Goal: Information Seeking & Learning: Find specific page/section

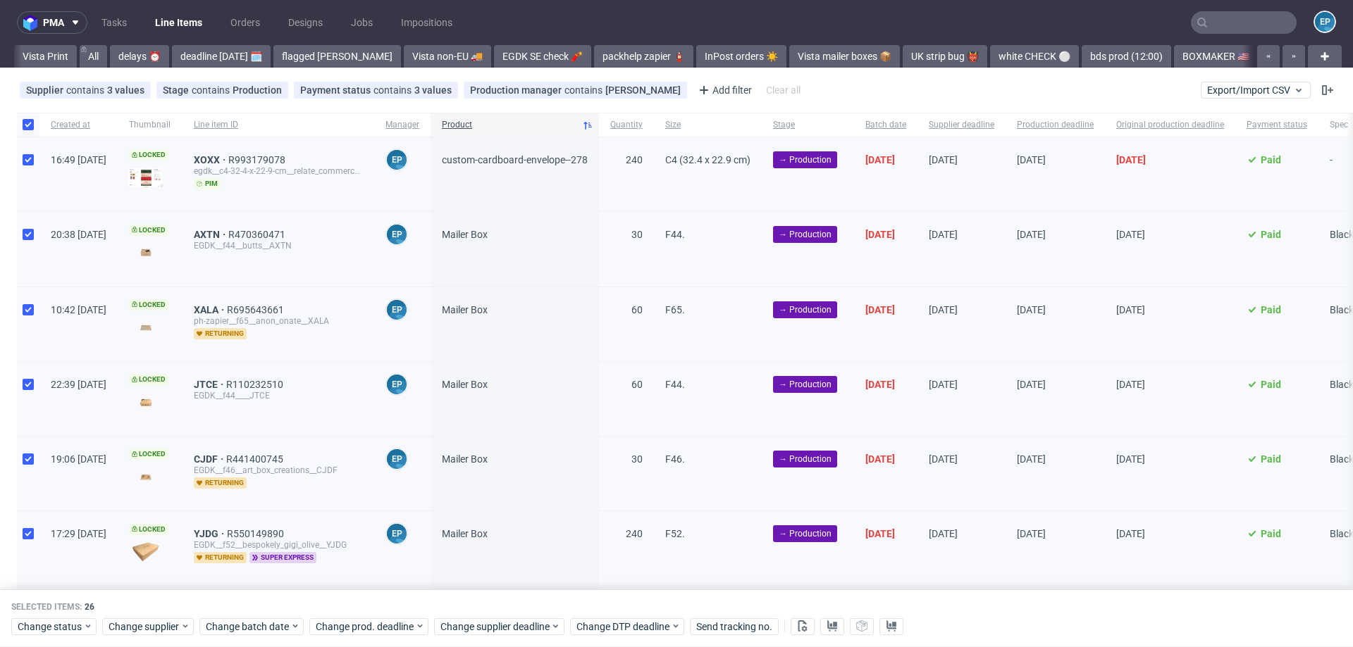
scroll to position [0, 984]
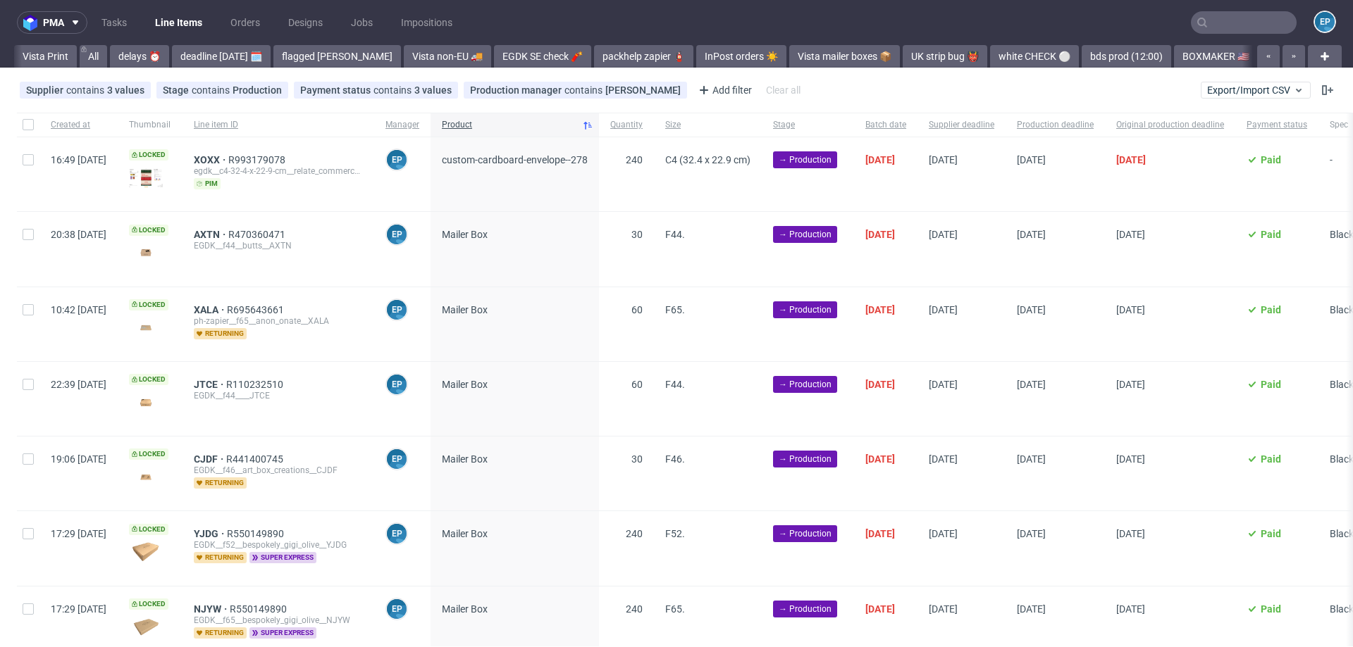
scroll to position [0, 984]
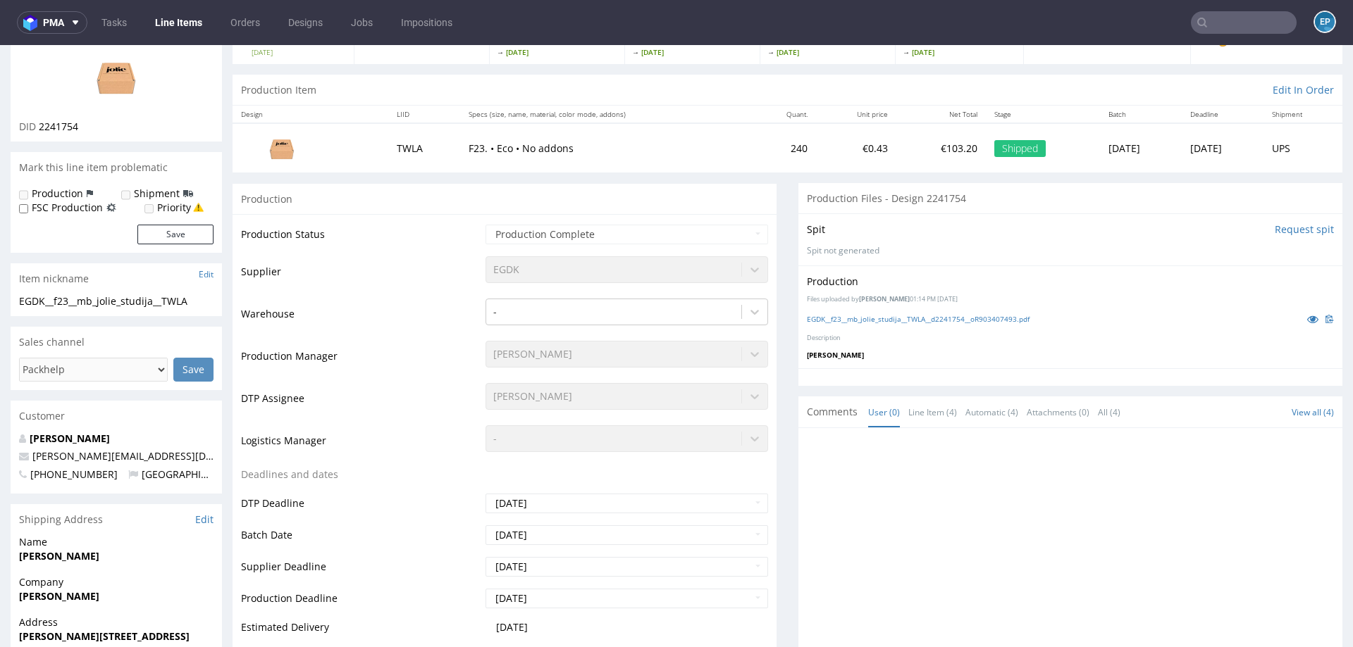
scroll to position [148, 0]
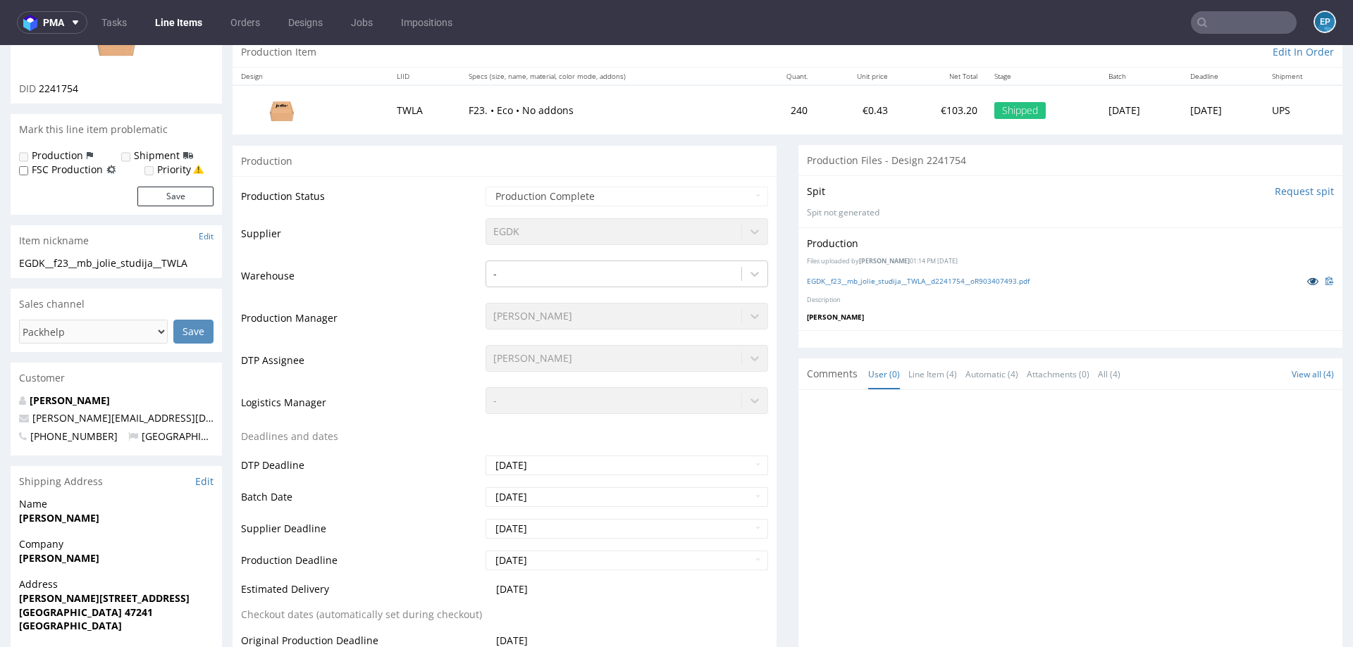
click at [1307, 280] on icon at bounding box center [1312, 281] width 11 height 10
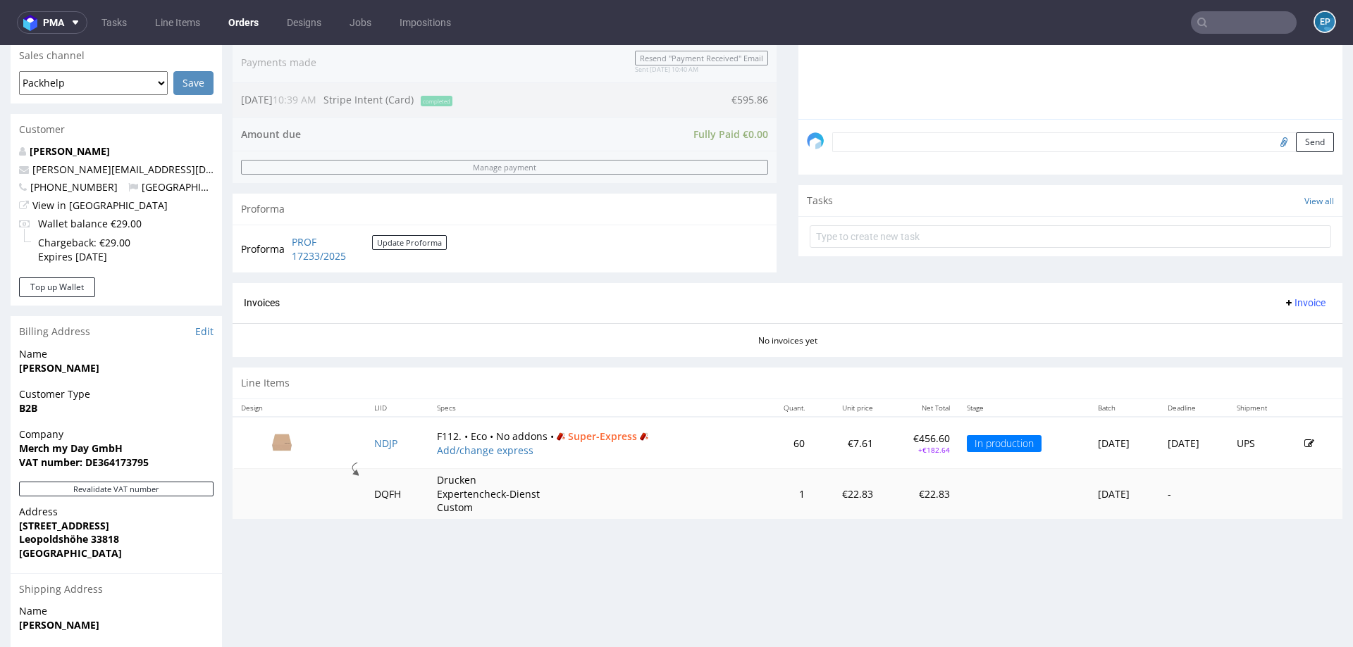
scroll to position [514, 0]
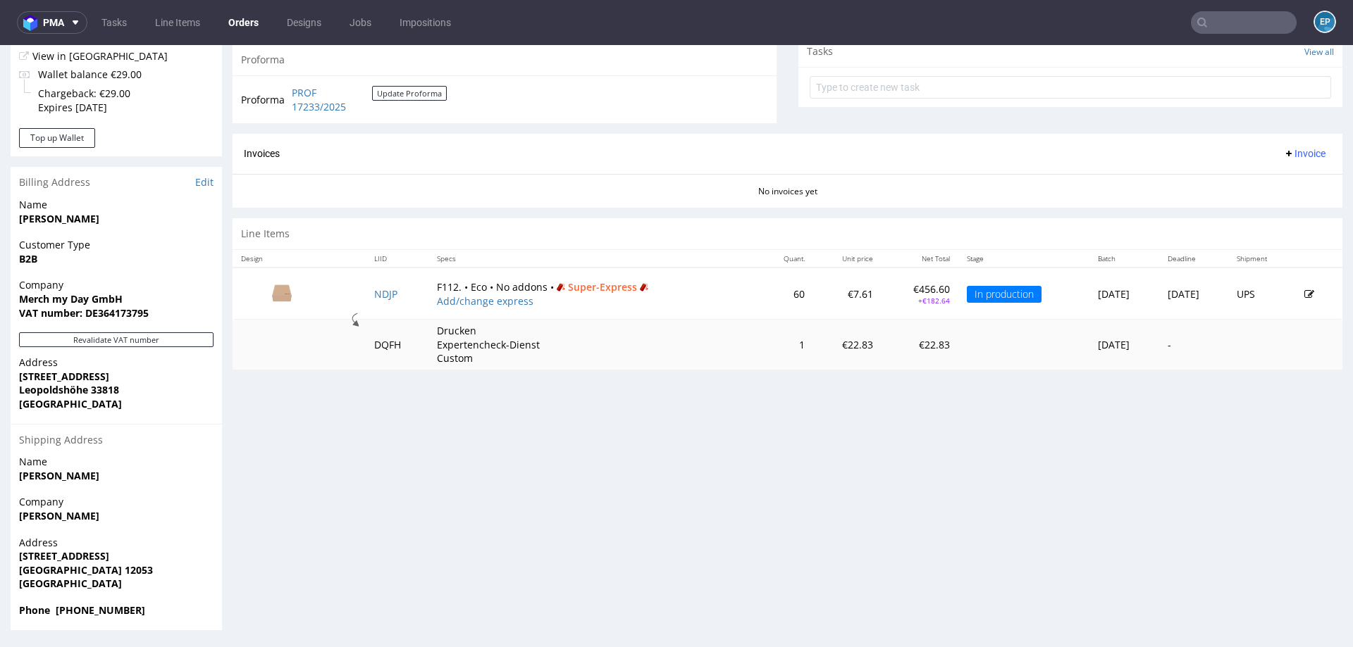
click at [1296, 290] on td at bounding box center [1319, 294] width 47 height 52
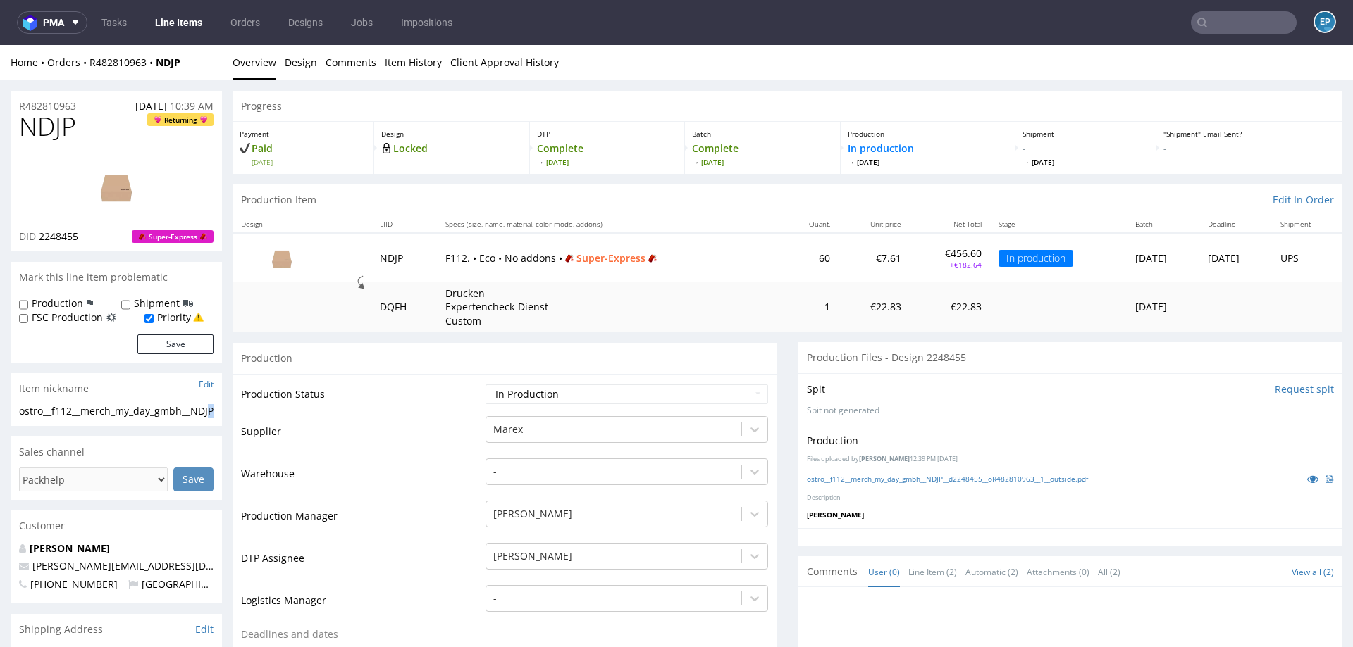
drag, startPoint x: 37, startPoint y: 421, endPoint x: 13, endPoint y: 419, distance: 24.1
click at [13, 419] on div "ostro__f112__merch_my_day_gmbh__NDJP ostro__f112 __merch_my_day_gmbh__NDJP Upda…" at bounding box center [116, 415] width 211 height 23
click at [20, 415] on div "ostro__f112__merch_my_day_gmbh__NDJP" at bounding box center [116, 411] width 194 height 14
copy div "ostro__f112__merch_my_day_gmbh__NDJP"
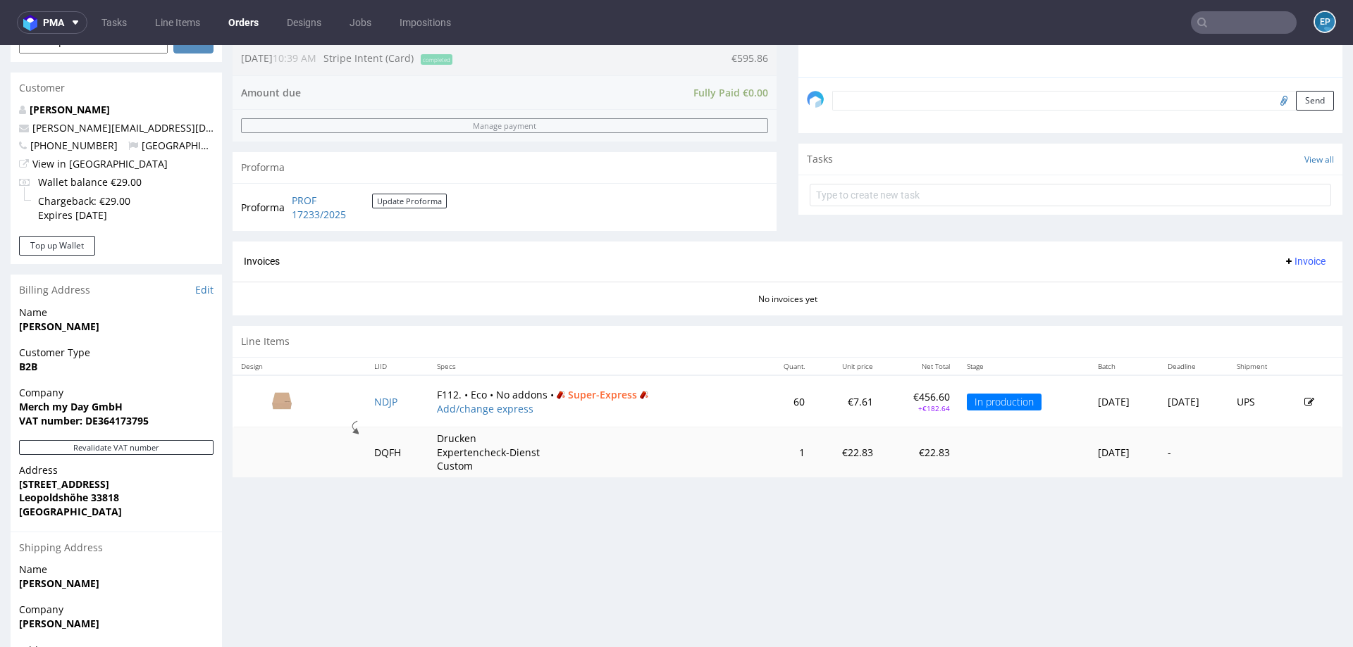
scroll to position [440, 0]
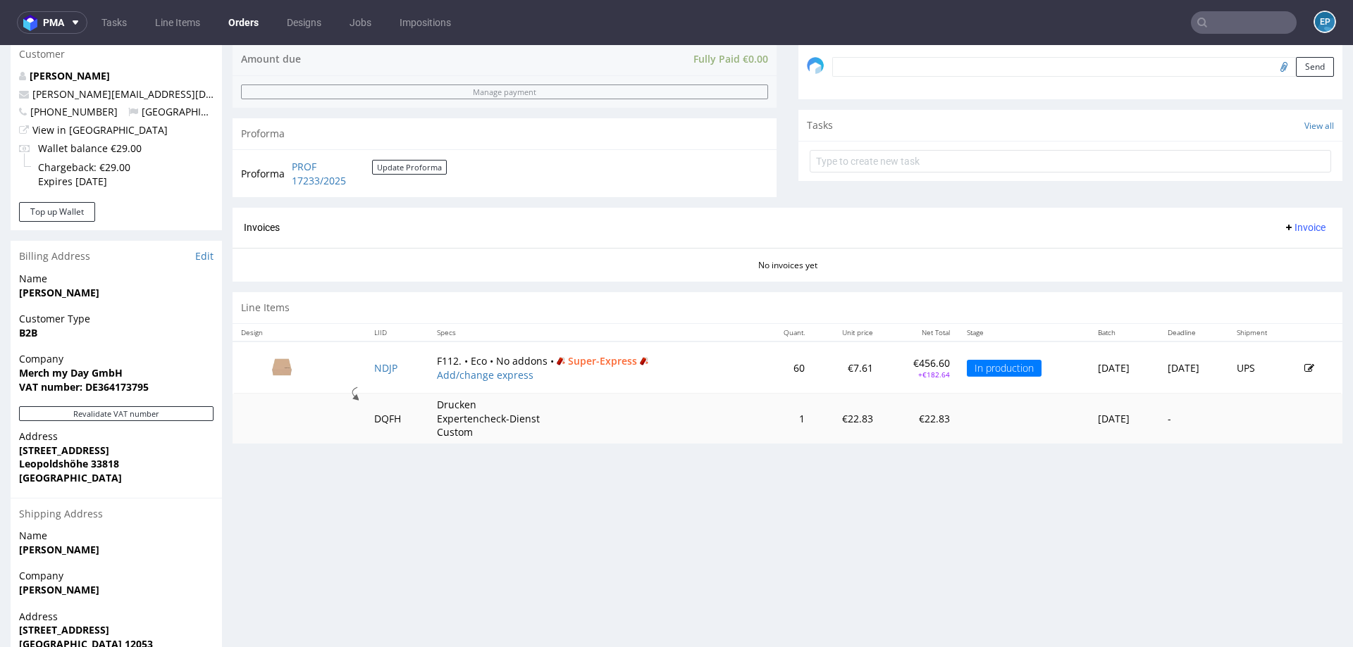
click at [1304, 369] on icon at bounding box center [1309, 369] width 10 height 10
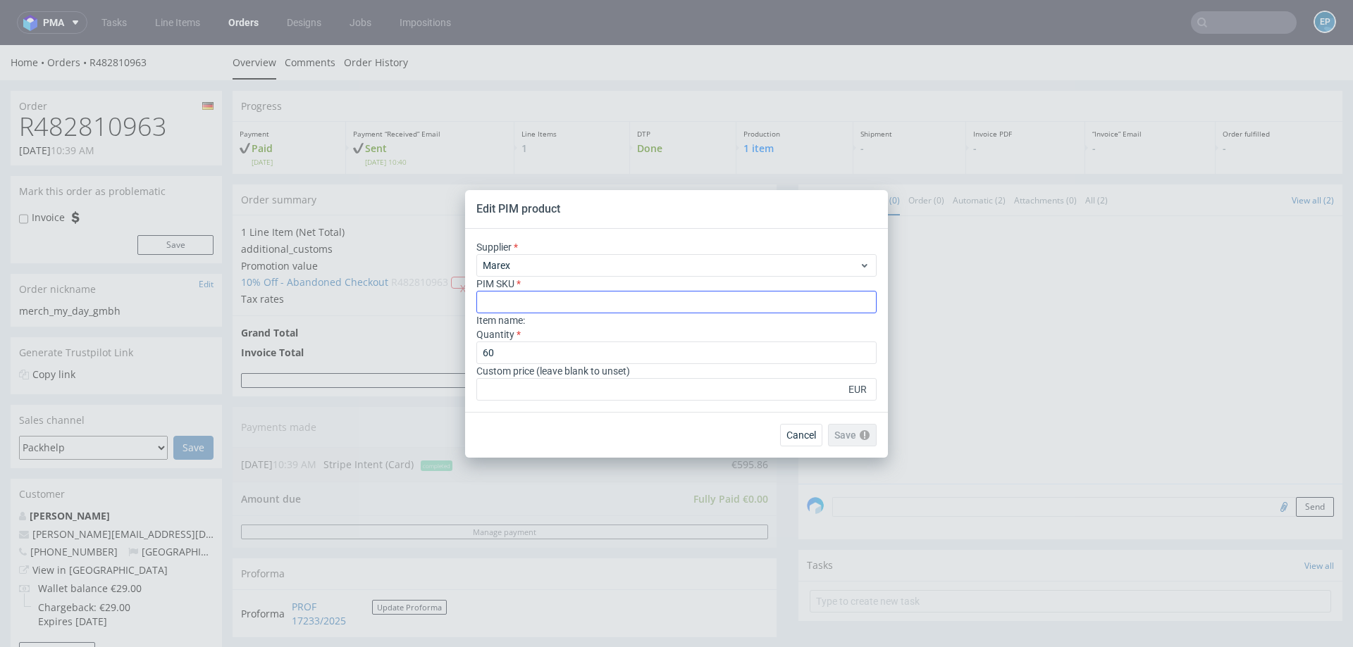
click at [621, 304] on input "text" at bounding box center [676, 302] width 400 height 23
click at [796, 434] on span "Cancel" at bounding box center [801, 435] width 30 height 10
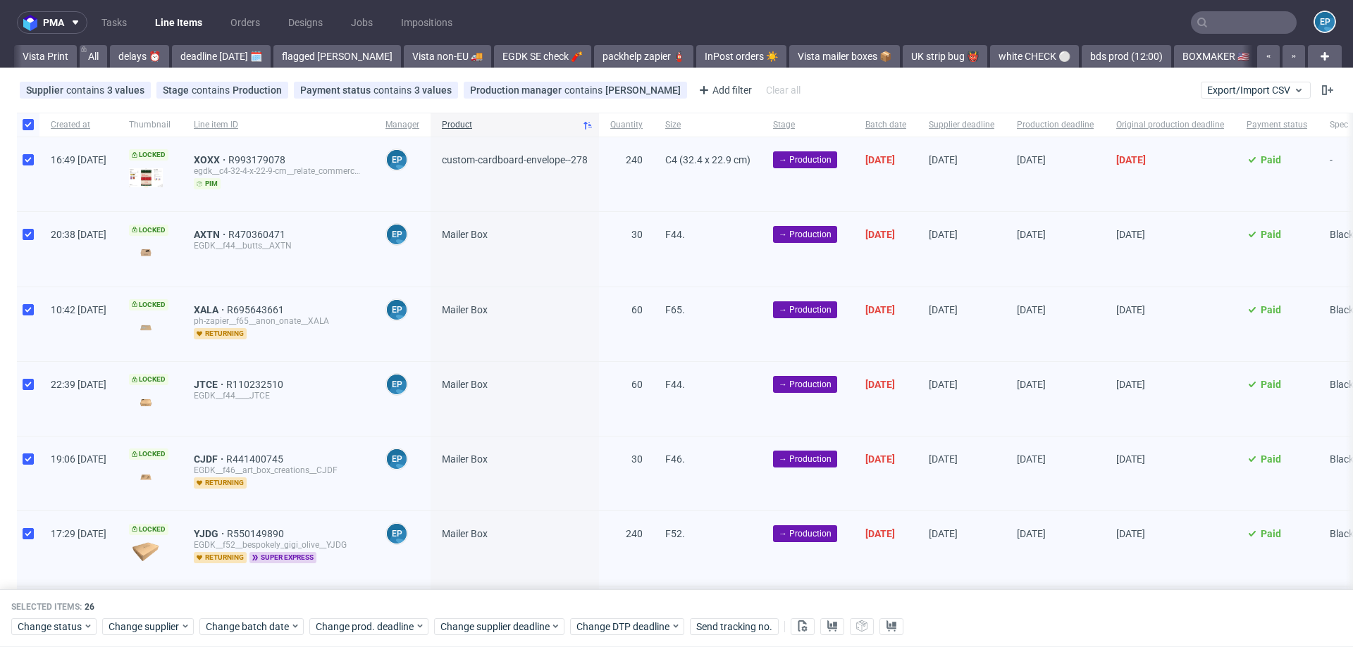
scroll to position [0, 984]
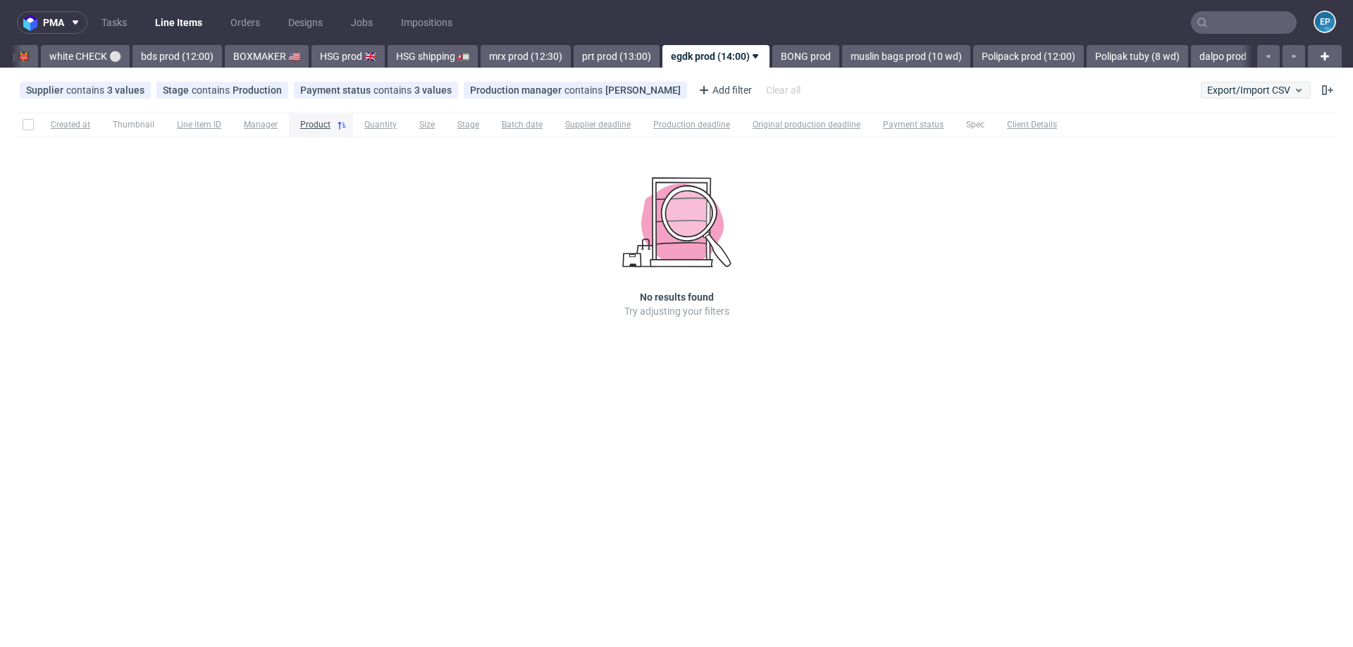
scroll to position [0, 977]
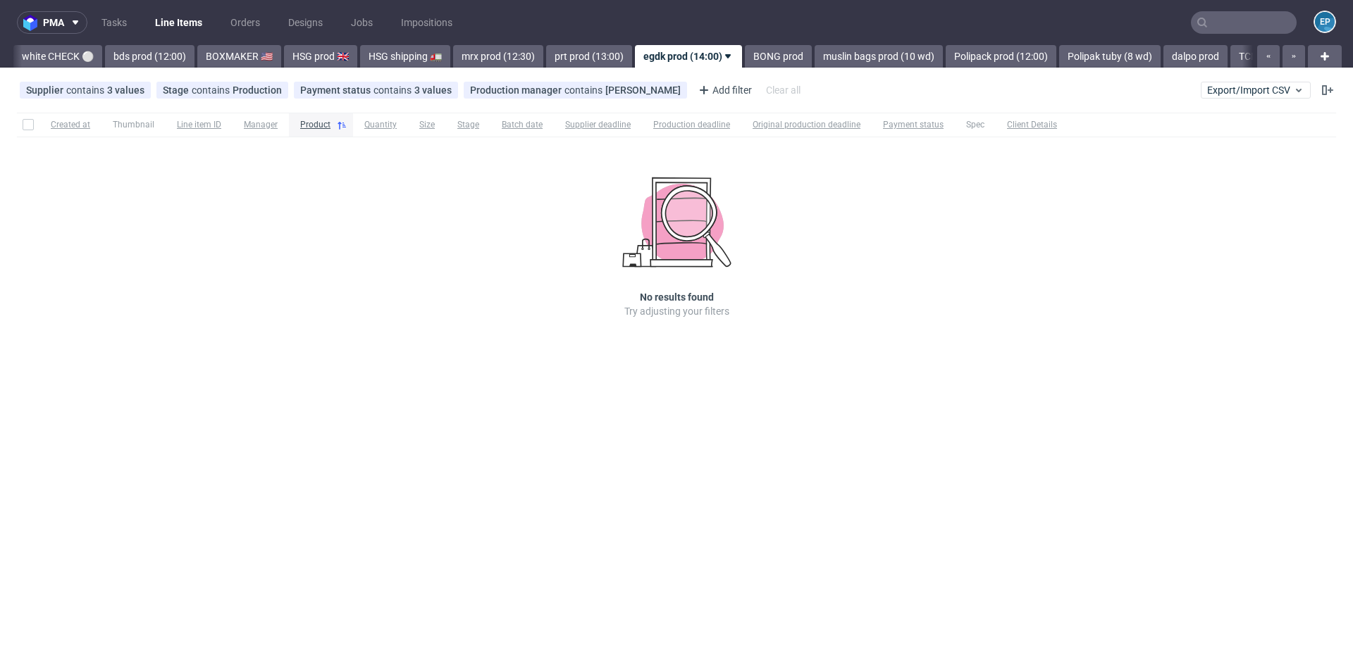
click at [1268, 79] on div "Supplier contains 3 values EGDK, 374, ENAF Studio Stage contains Production Pay…" at bounding box center [676, 90] width 1353 height 34
click at [1267, 90] on span "Export/Import CSV" at bounding box center [1255, 90] width 97 height 11
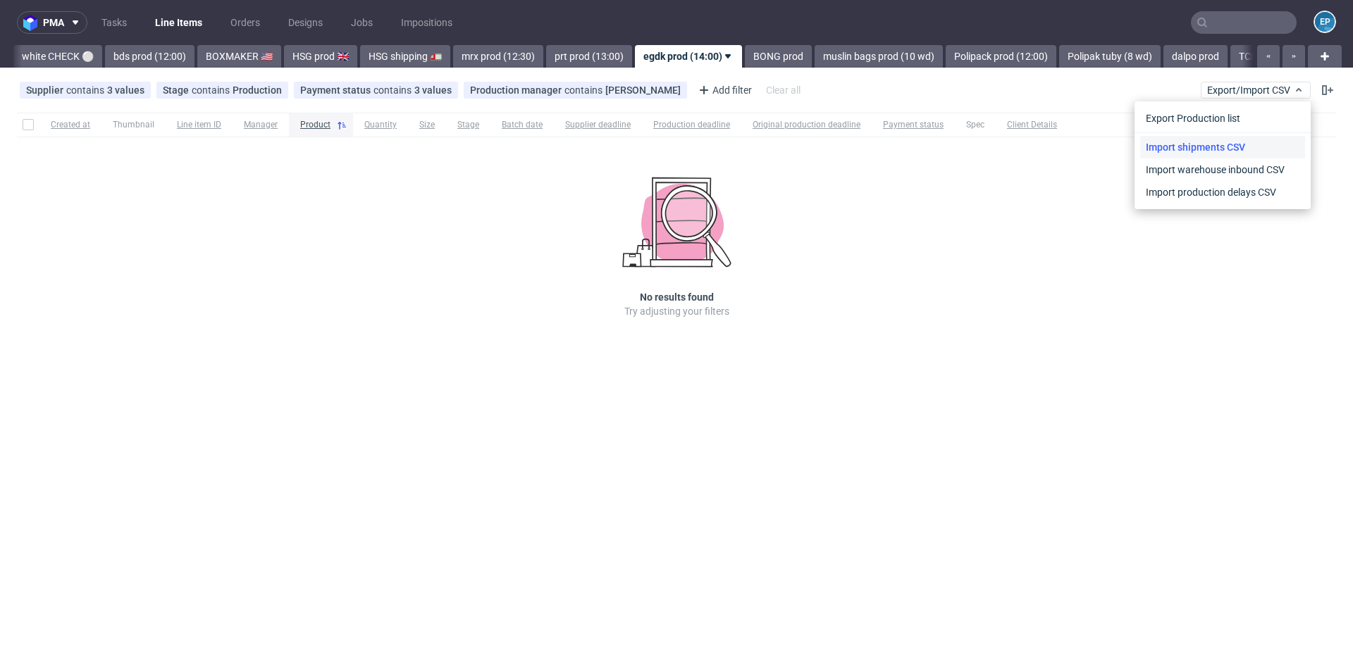
click at [1211, 145] on link "Import shipments CSV" at bounding box center [1222, 147] width 165 height 23
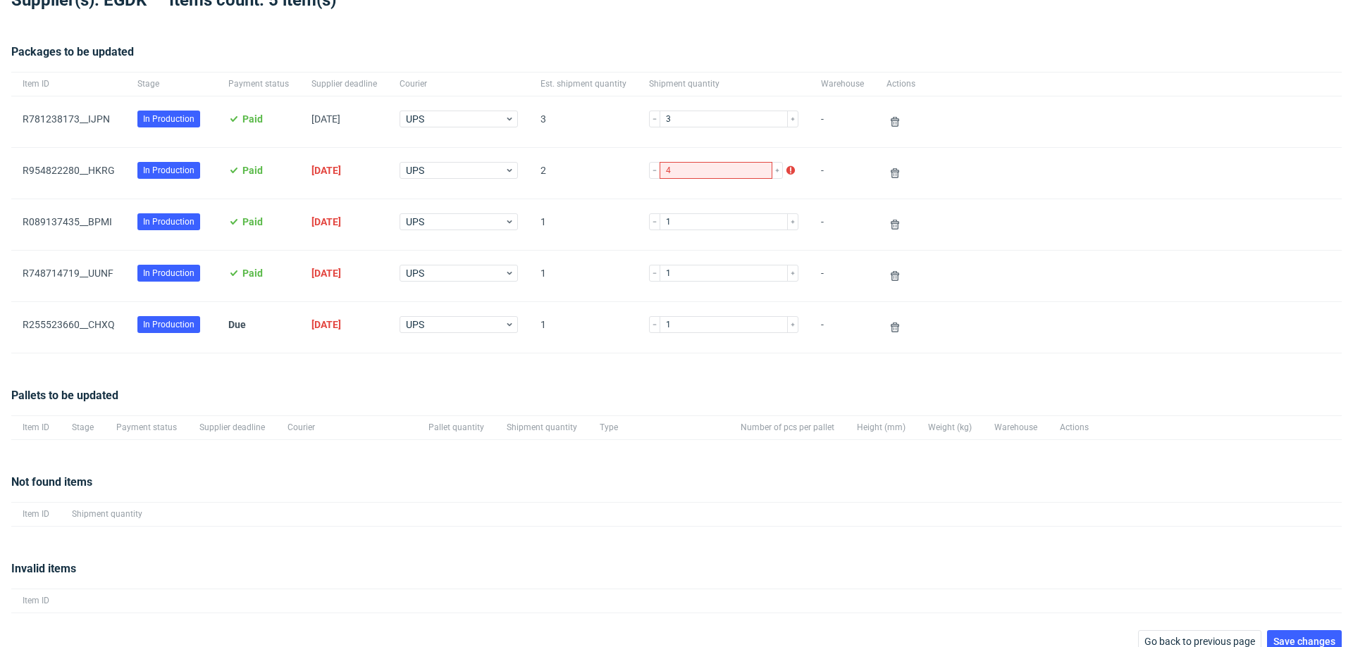
scroll to position [98, 0]
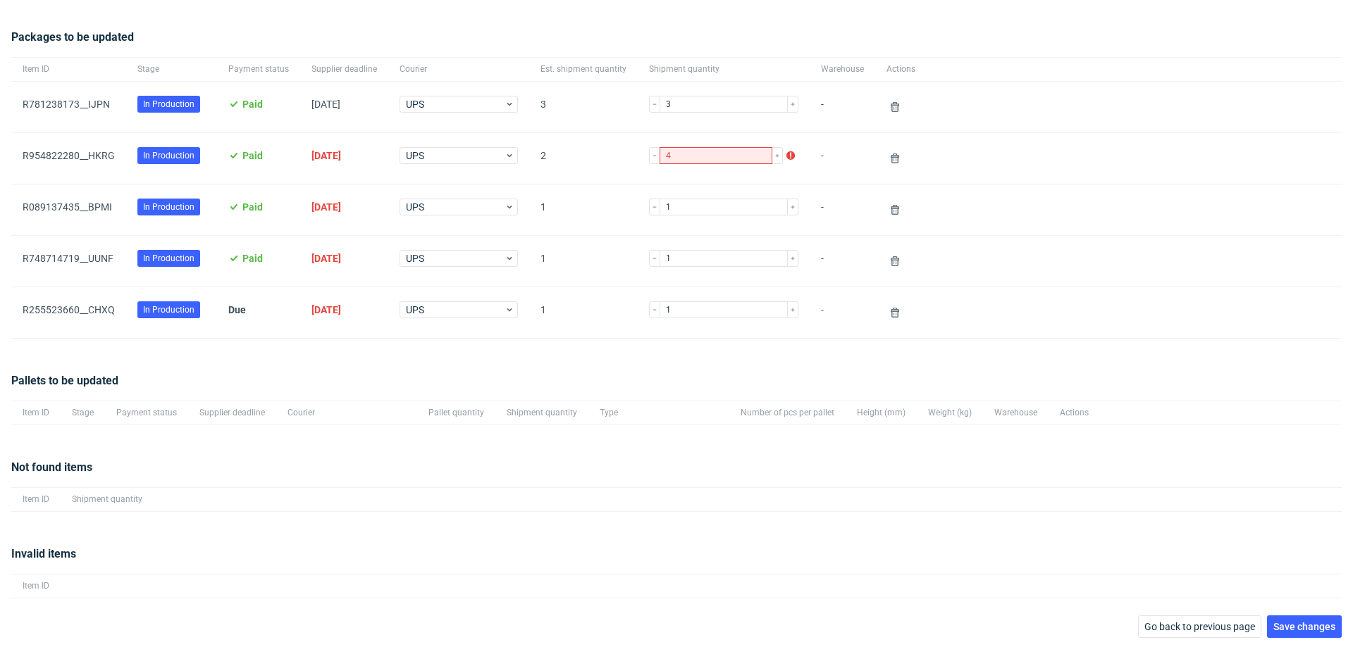
click at [1275, 626] on span "Save changes" at bounding box center [1304, 627] width 62 height 10
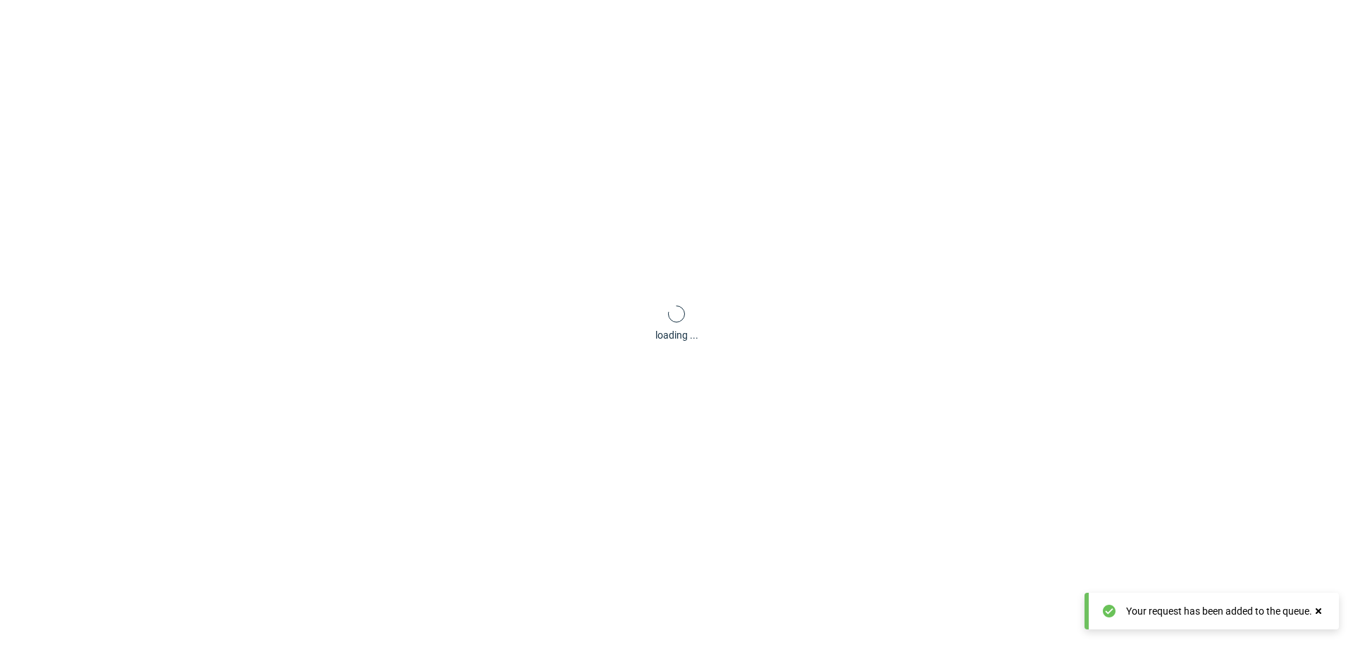
scroll to position [68, 0]
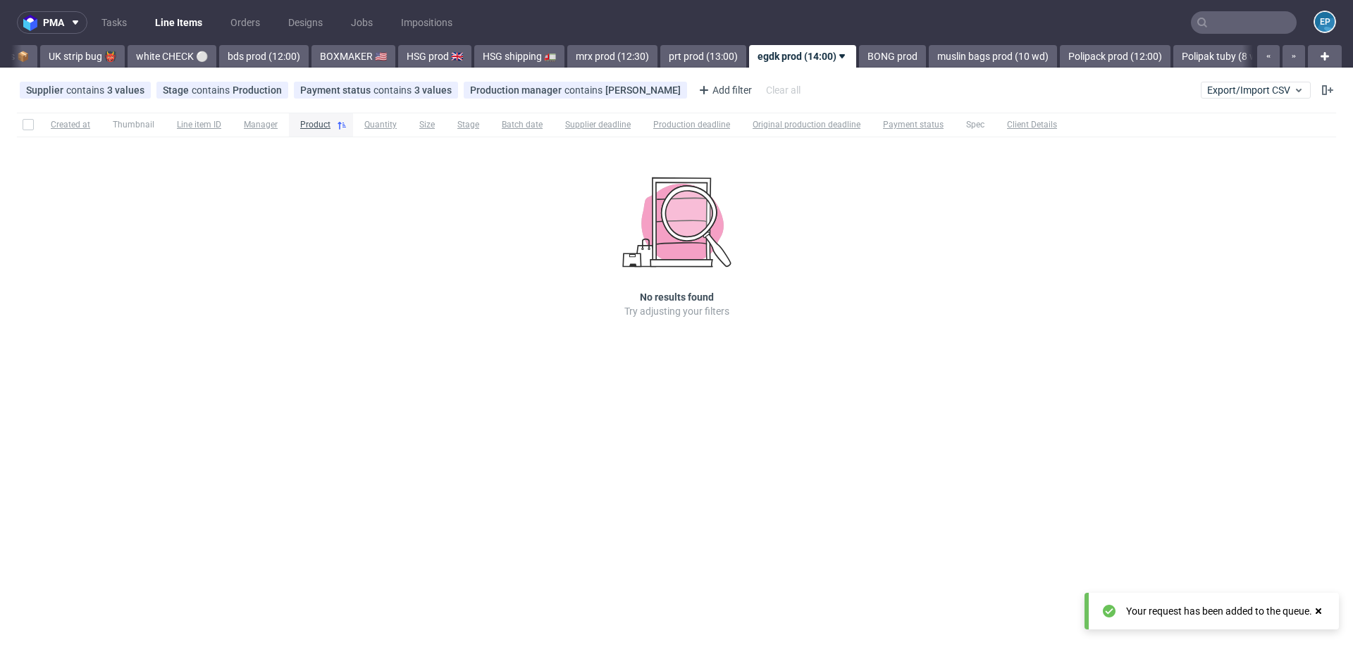
scroll to position [0, 967]
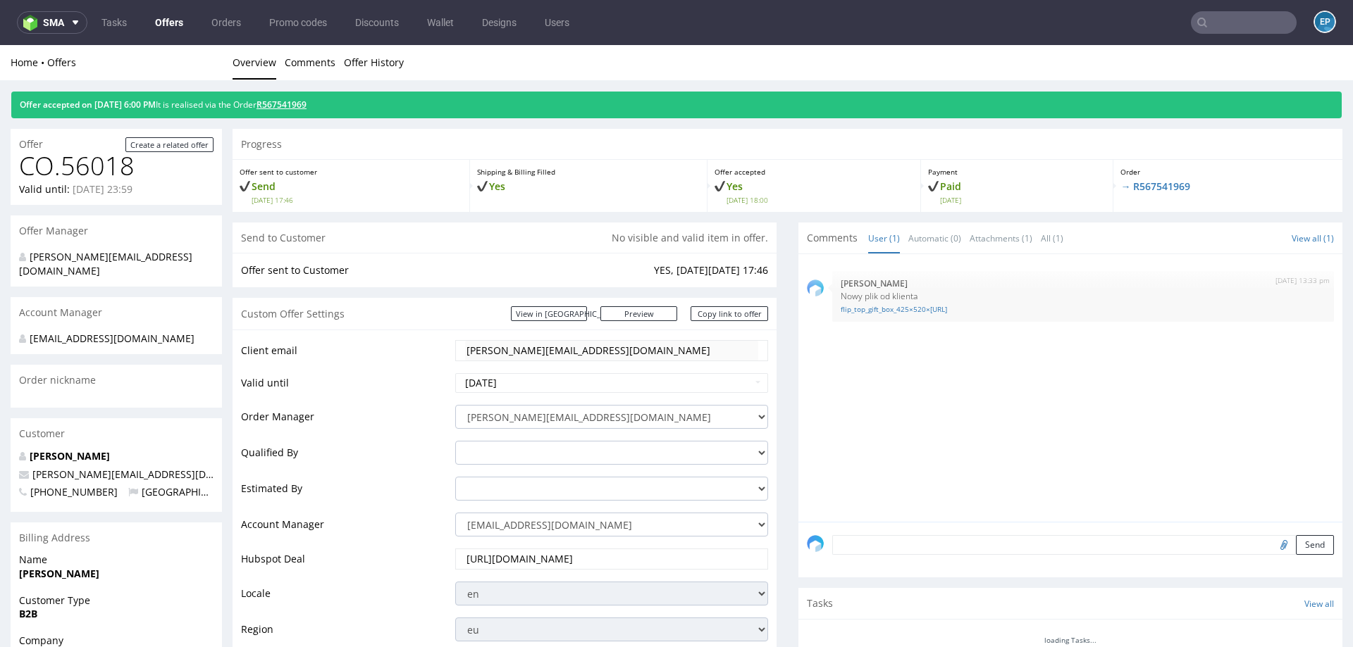
click at [306, 106] on link "R567541969" at bounding box center [281, 105] width 50 height 12
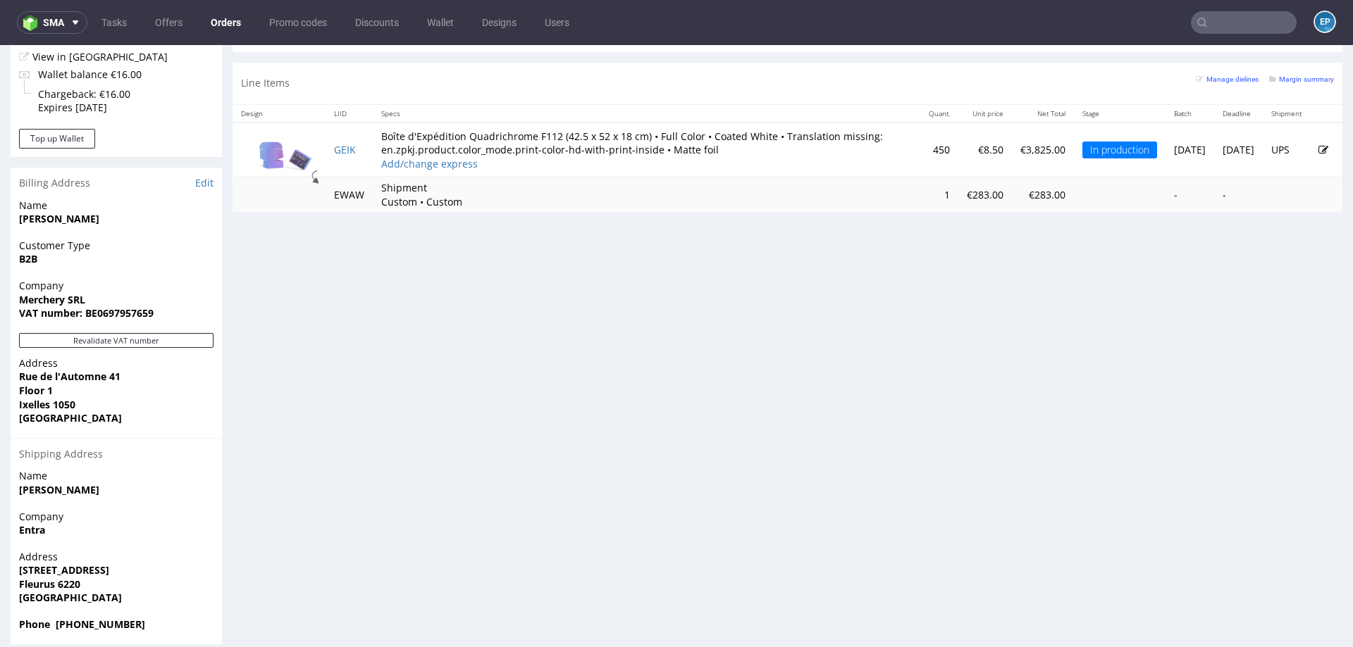
scroll to position [4, 0]
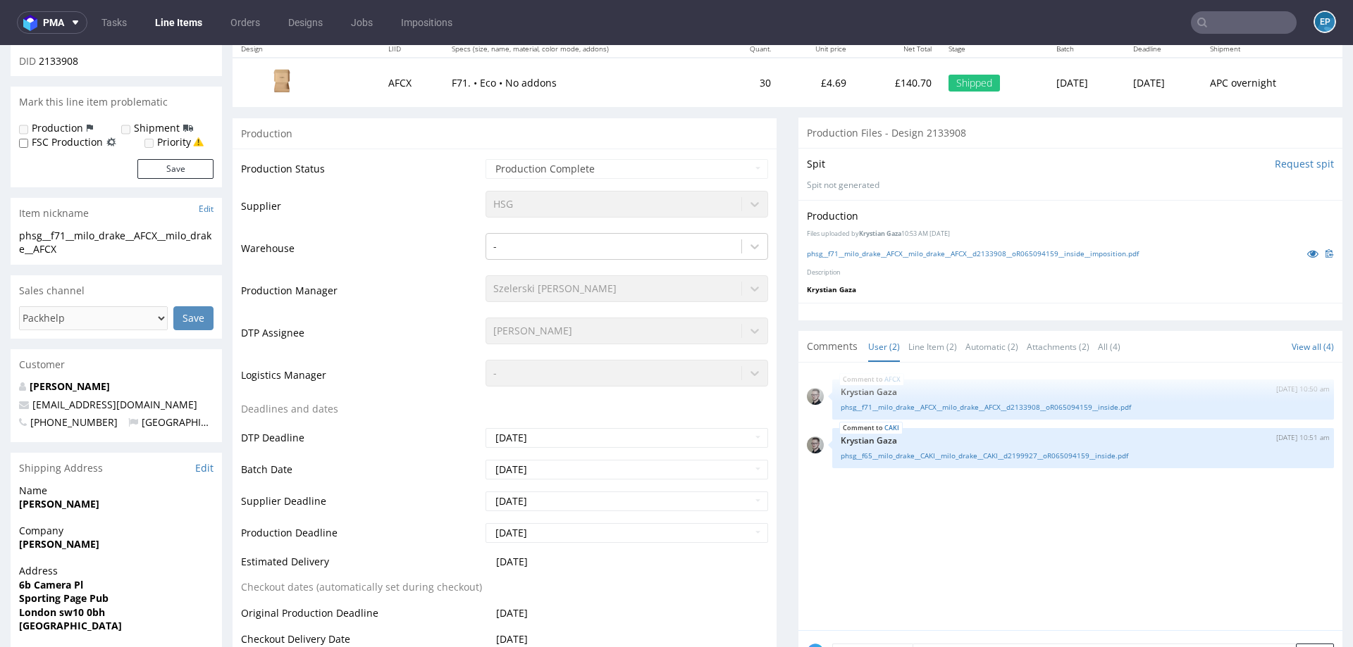
scroll to position [178, 0]
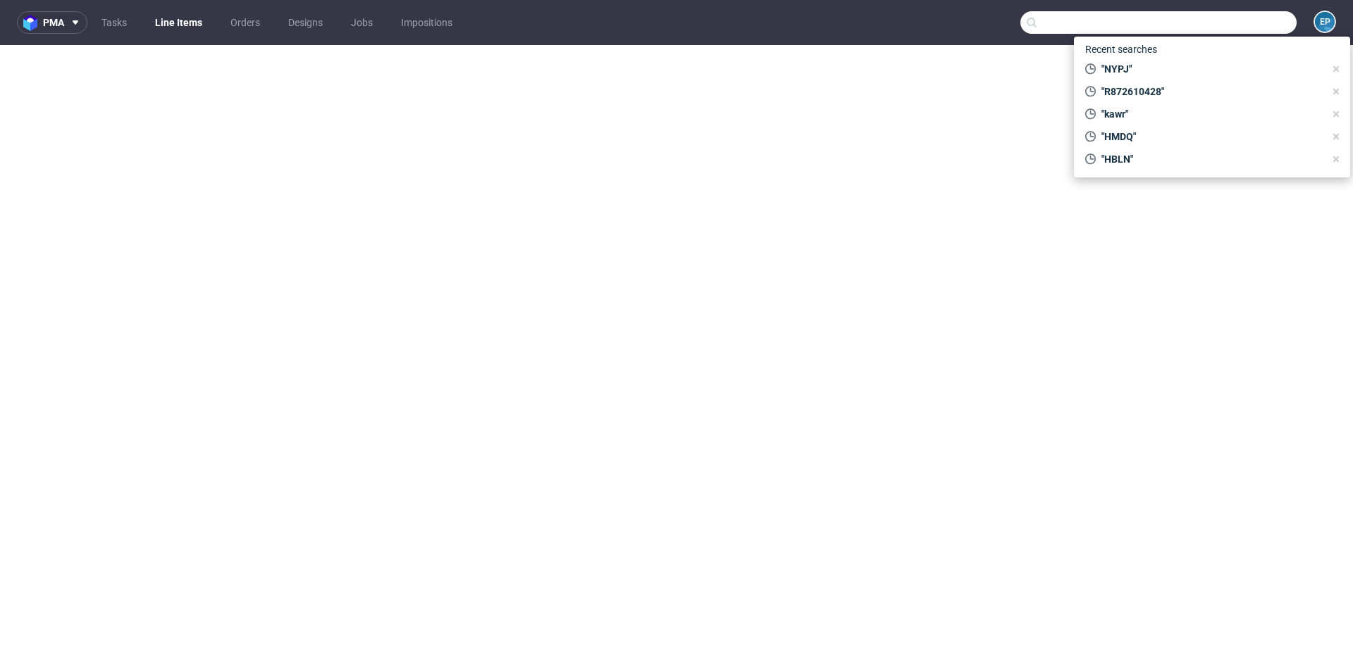
click at [1234, 17] on input "text" at bounding box center [1158, 22] width 276 height 23
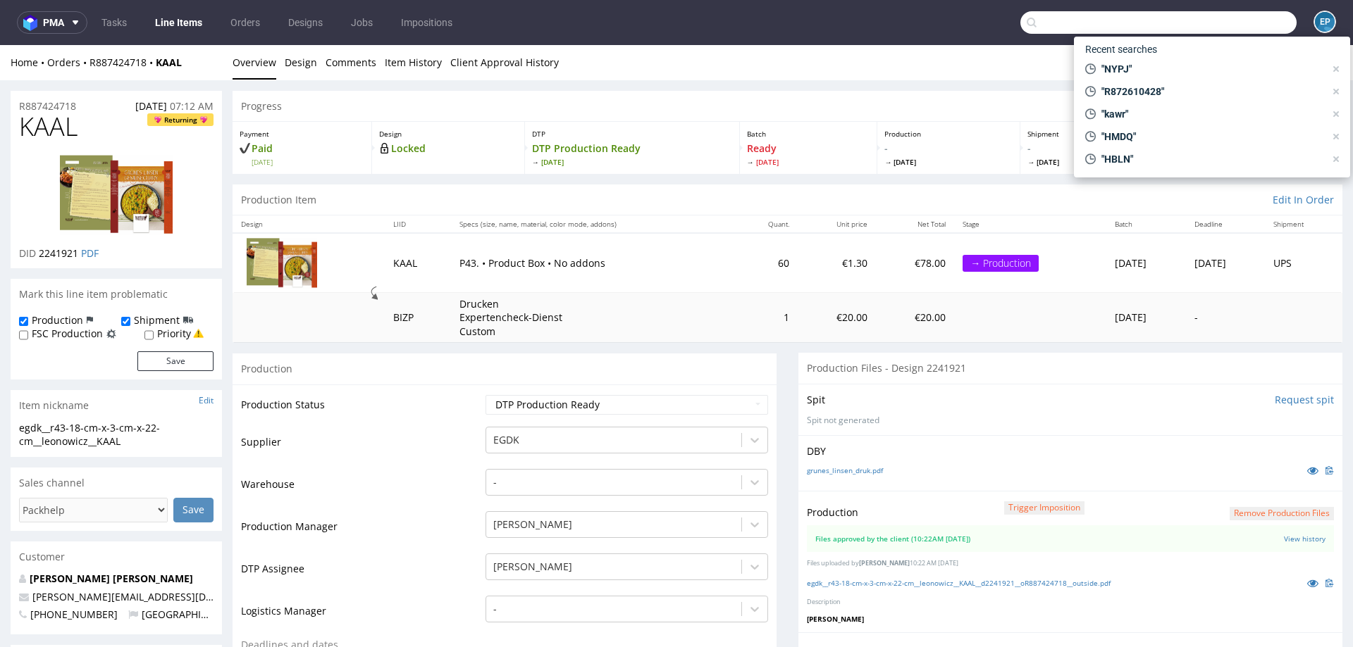
scroll to position [249, 0]
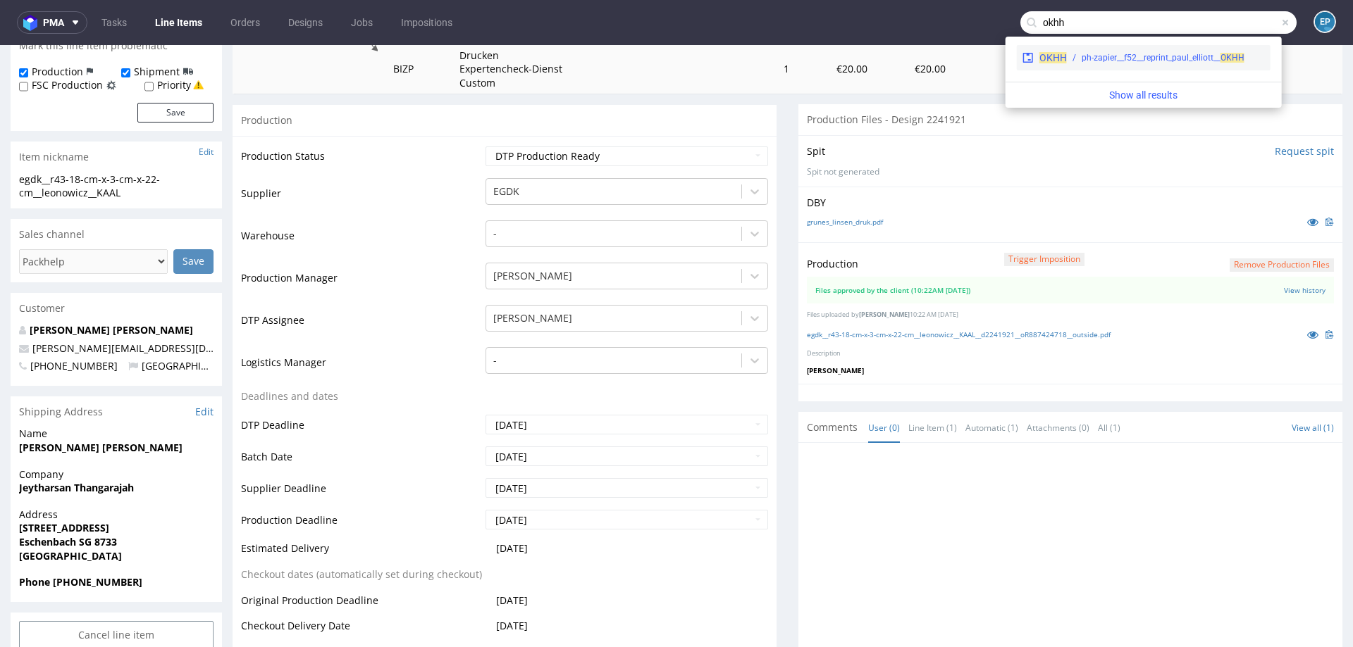
type input "okhh"
click at [1042, 68] on div "OKHH ph-zapier__f52__reprint_paul_elliott__ OKHH" at bounding box center [1144, 57] width 254 height 25
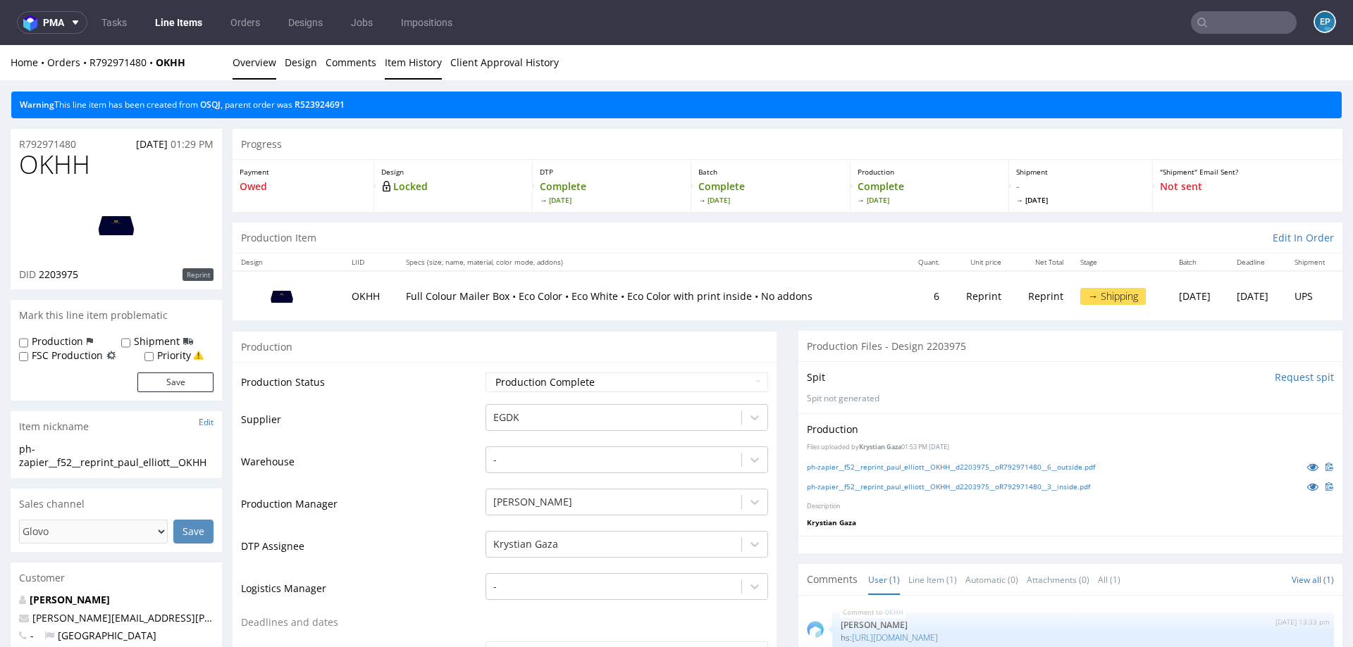
click at [412, 61] on link "Item History" at bounding box center [413, 62] width 57 height 35
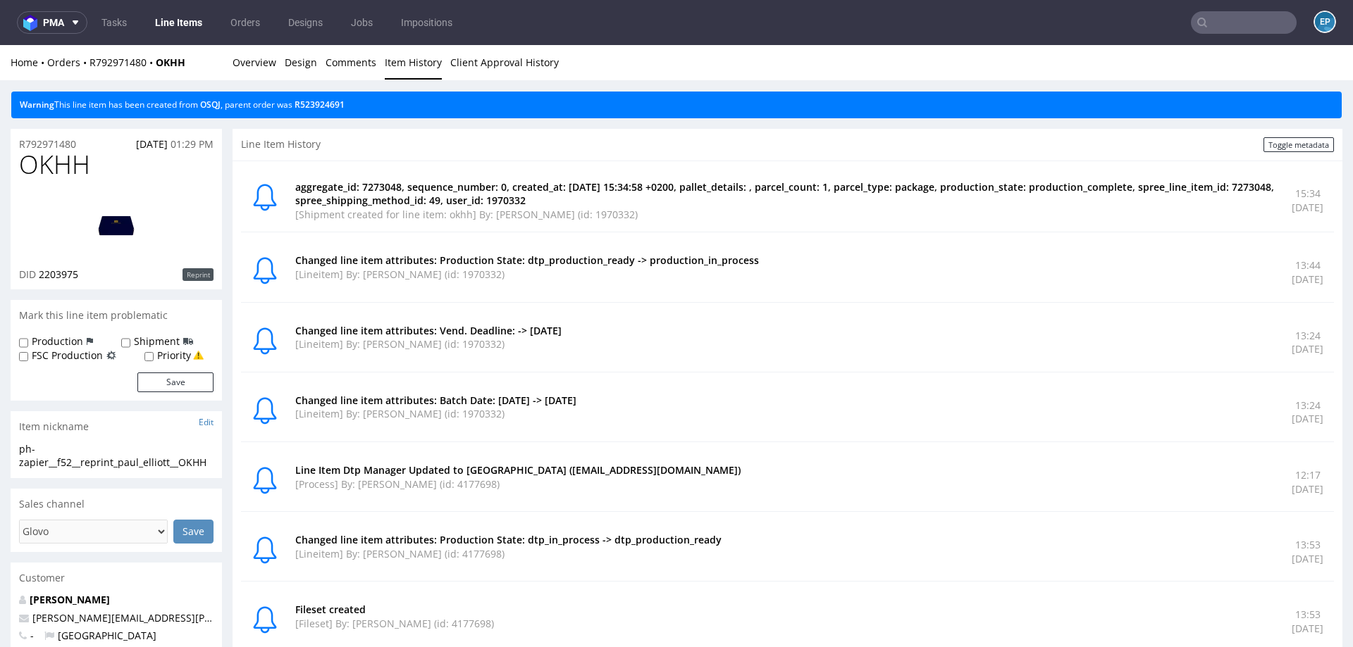
click at [1220, 26] on input "text" at bounding box center [1244, 22] width 106 height 23
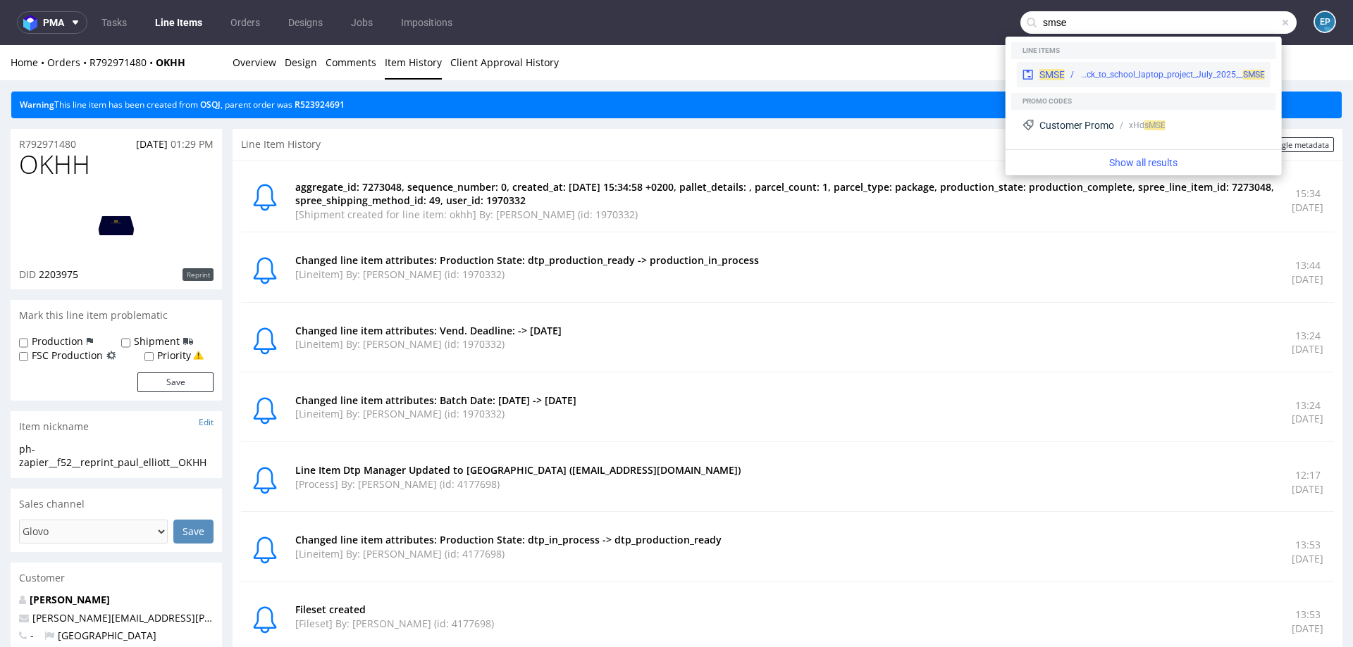
type input "smse"
click at [1080, 71] on div "egdk__custom__Back_Market_Back_to_school_laptop_project_July_2025__ SMSE" at bounding box center [1171, 74] width 185 height 13
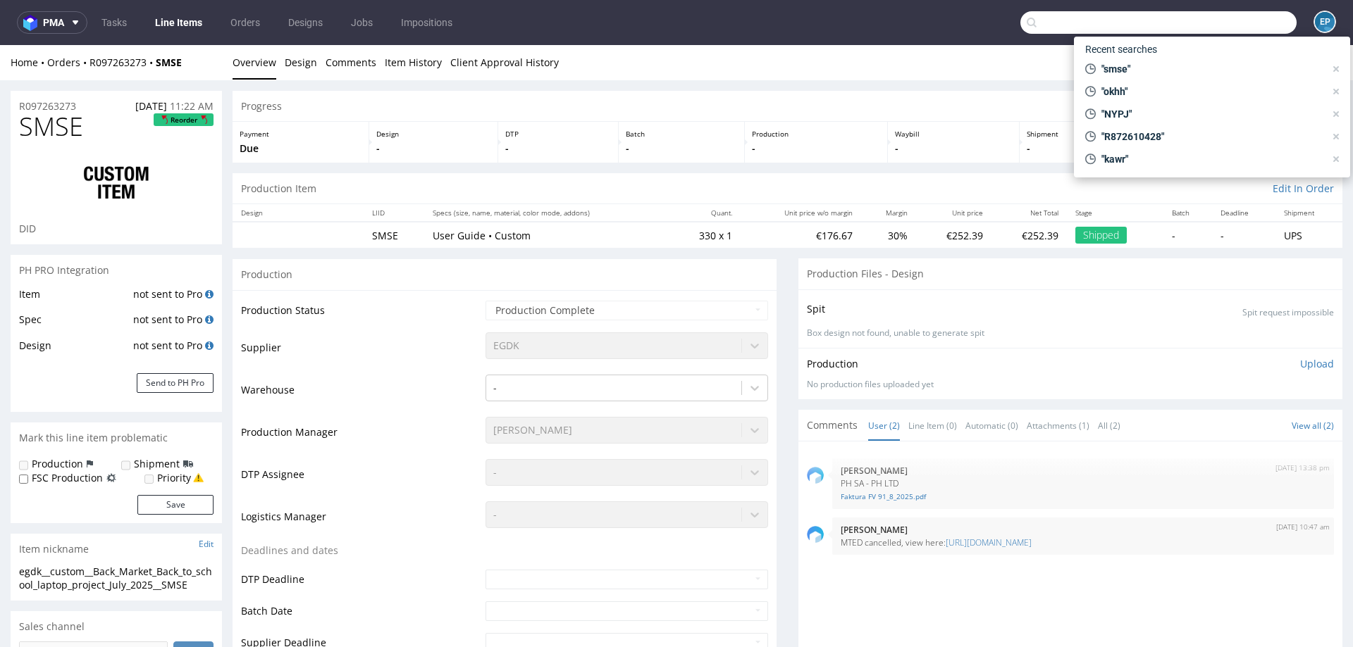
click at [1230, 21] on input "text" at bounding box center [1158, 22] width 276 height 23
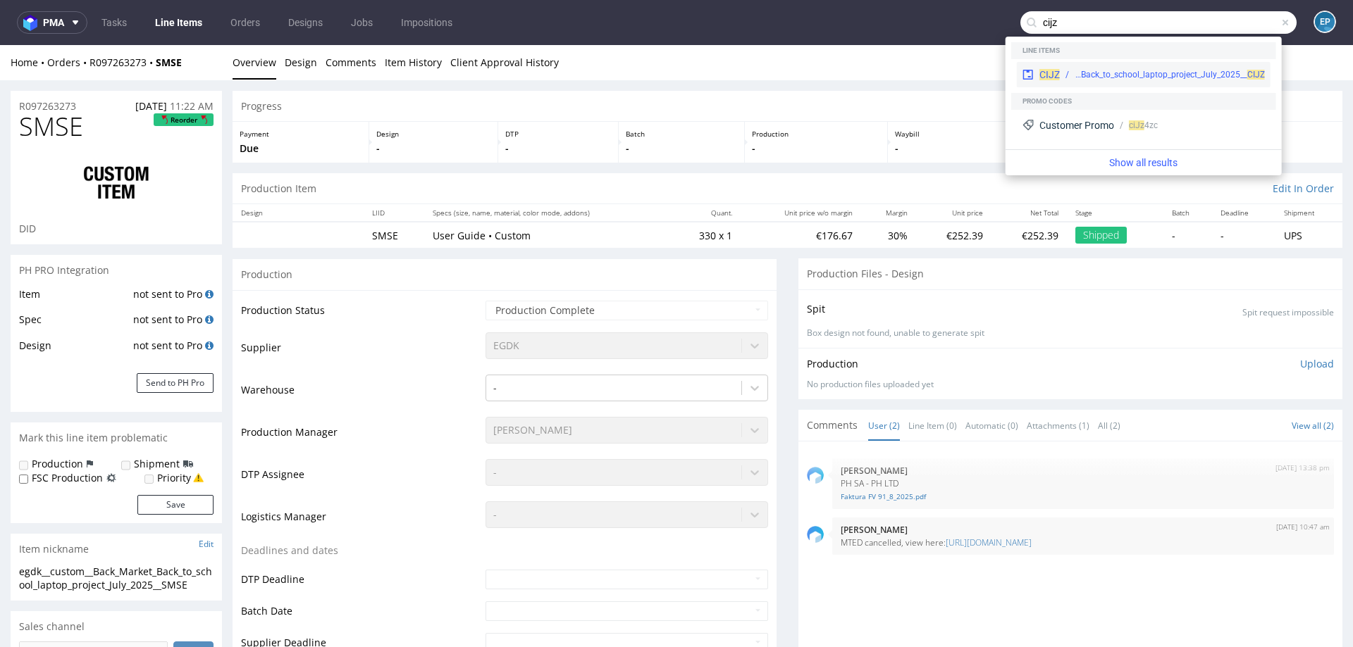
type input "cijz"
click at [1112, 70] on div "egdk__custom__Back_Market_Back_to_school_laptop_project_July_2025__ CIJZ" at bounding box center [1169, 74] width 190 height 13
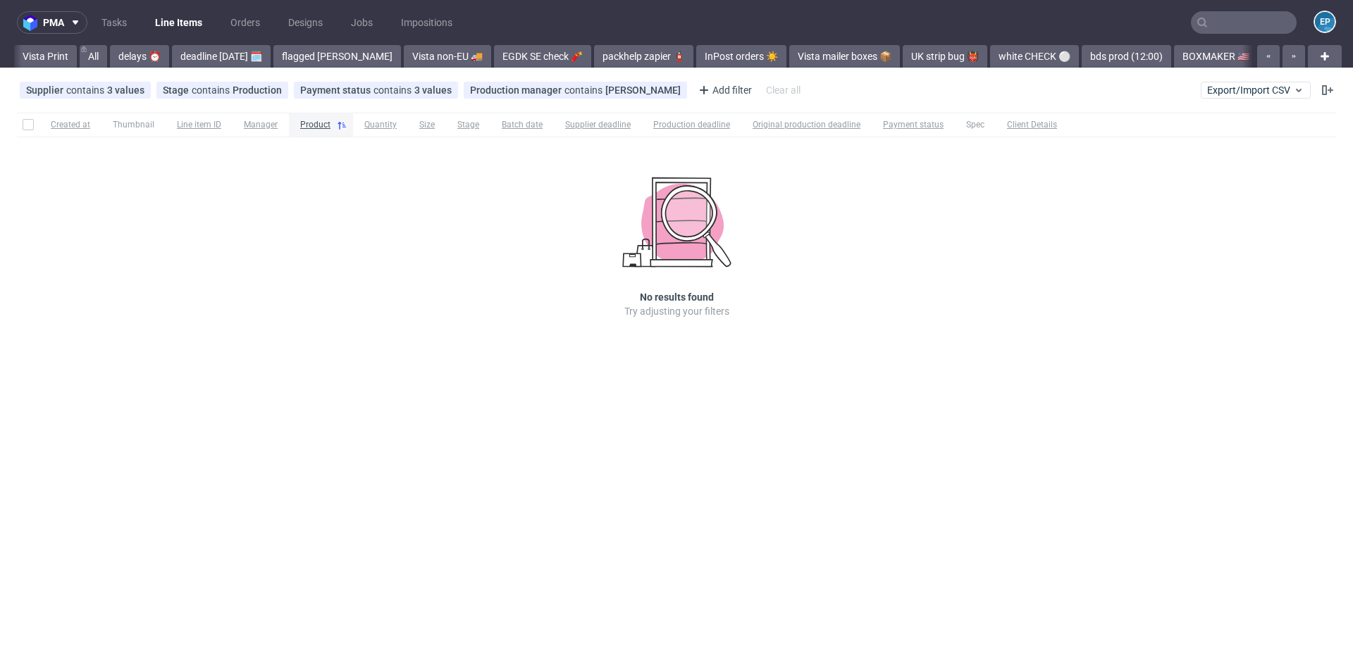
scroll to position [0, 977]
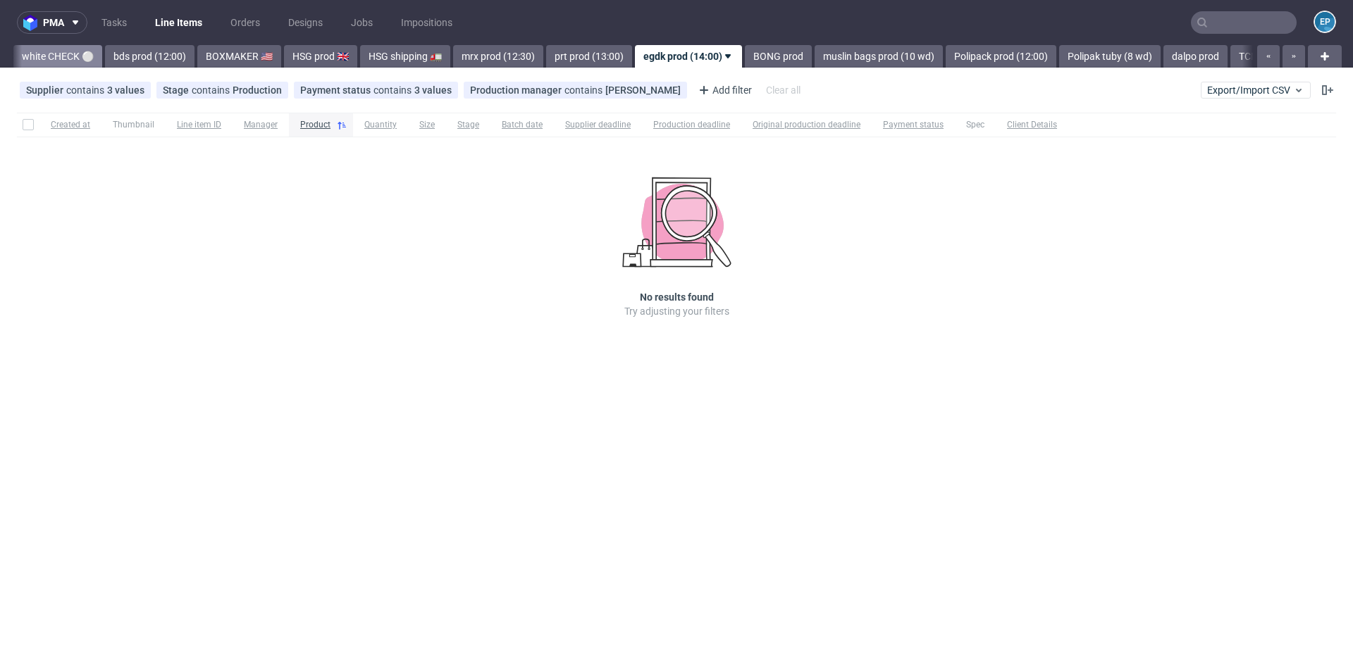
click at [24, 49] on link "white CHECK ⚪️" at bounding box center [57, 56] width 89 height 23
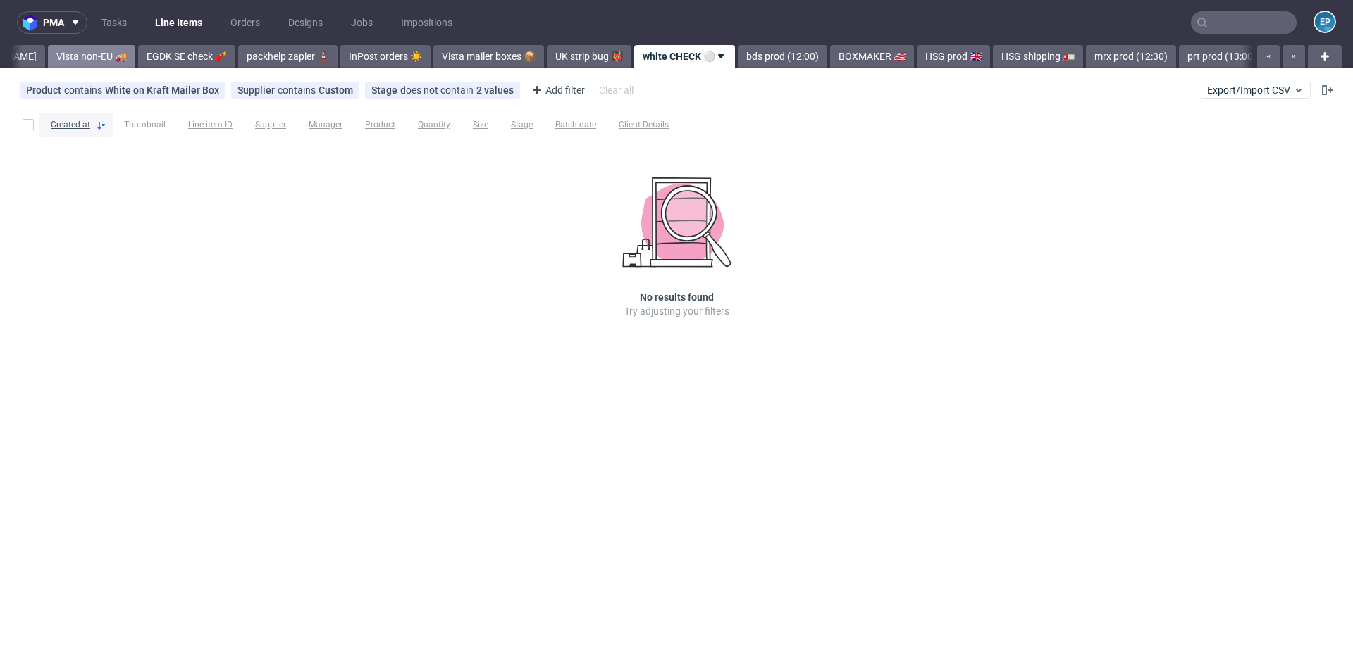
click at [75, 56] on link "Vista non-EU 🚚" at bounding box center [91, 56] width 87 height 23
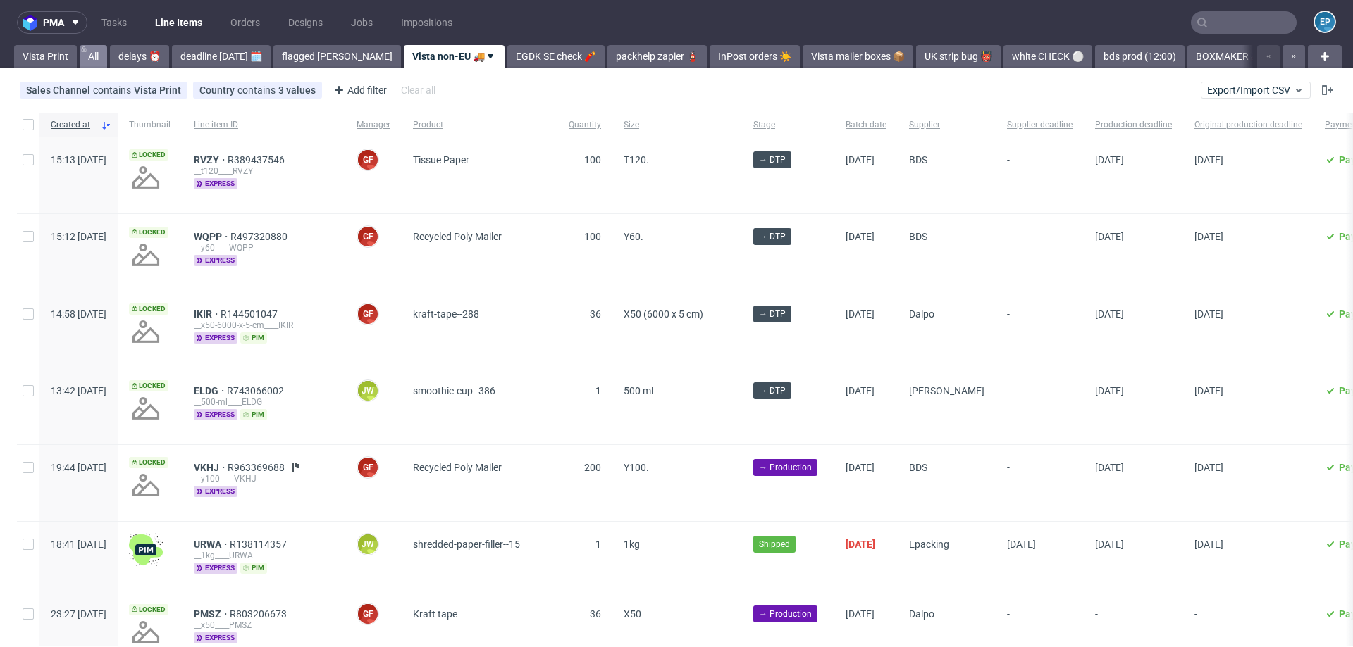
click at [88, 57] on link "All" at bounding box center [93, 56] width 27 height 23
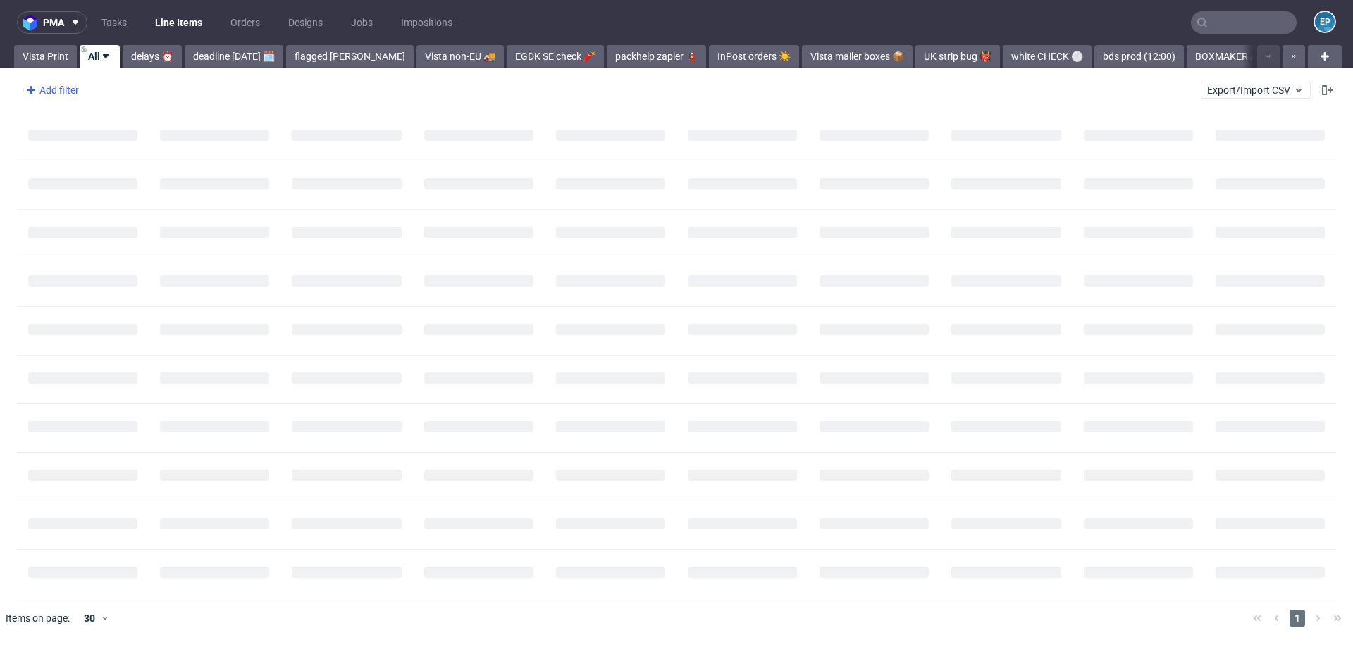
click at [71, 92] on div "Add filter" at bounding box center [51, 90] width 62 height 23
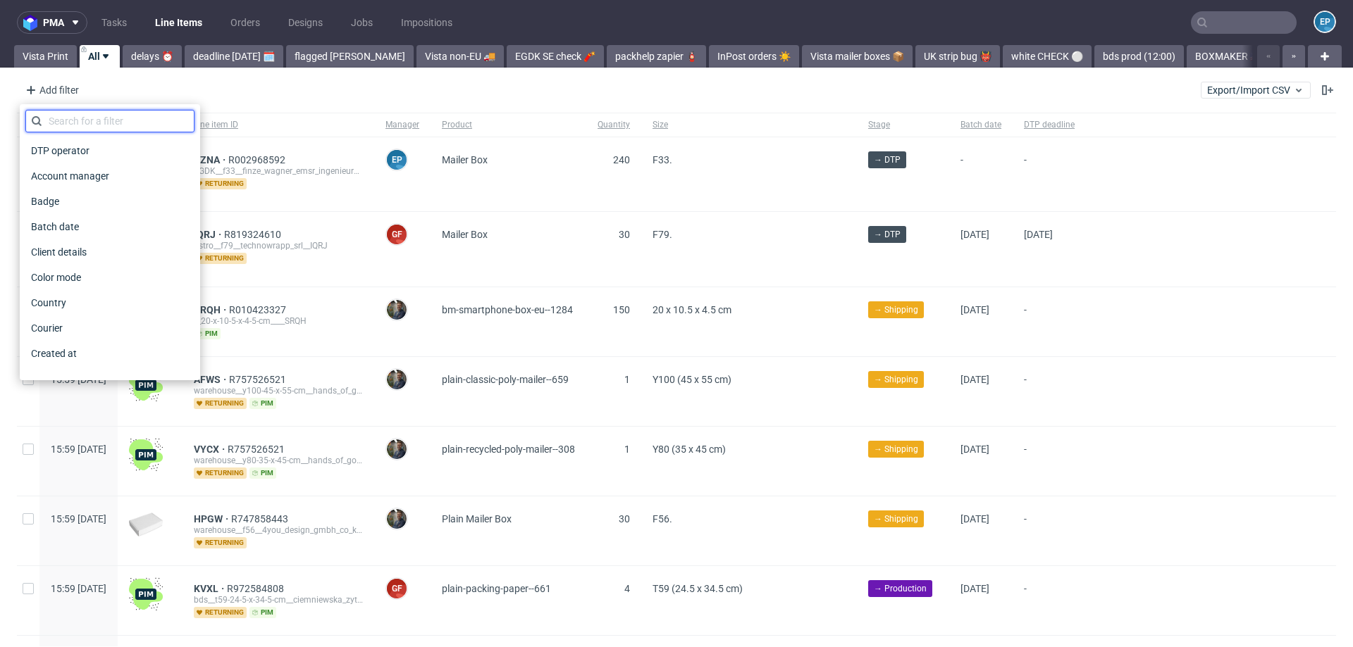
click at [85, 120] on input "text" at bounding box center [109, 121] width 169 height 23
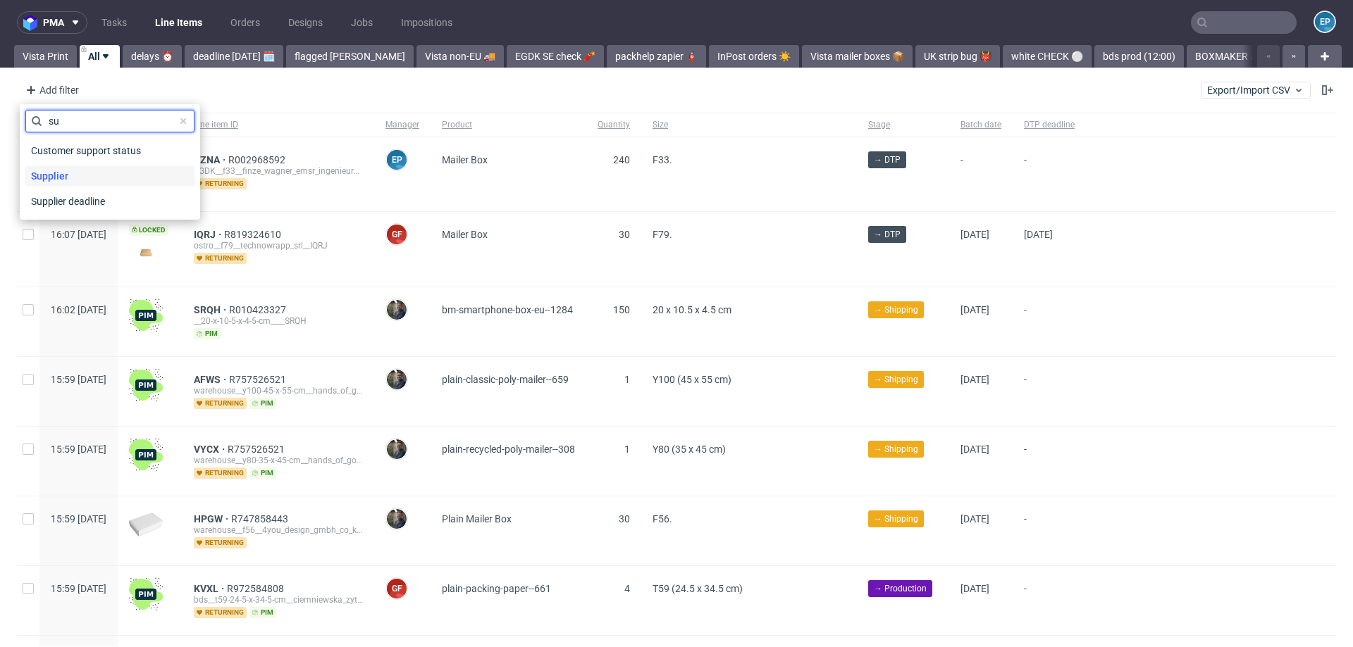
type input "su"
click at [94, 170] on div "Supplier" at bounding box center [109, 176] width 169 height 20
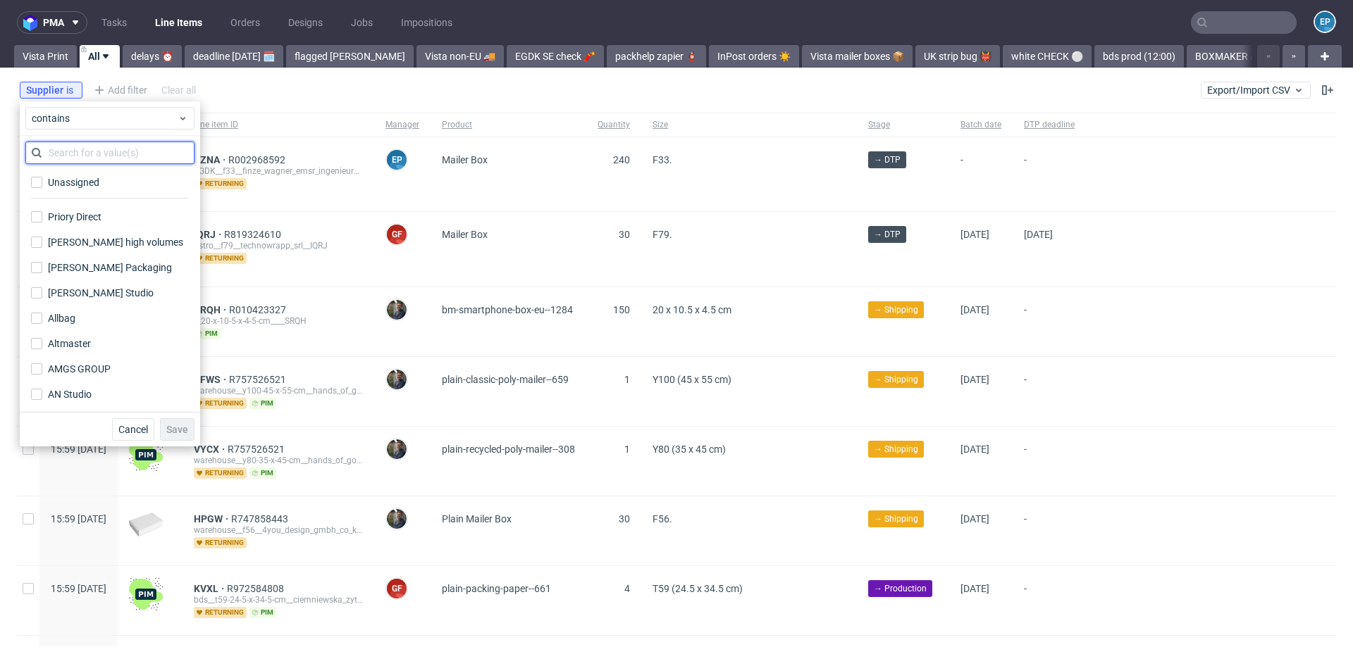
click at [91, 155] on input "text" at bounding box center [109, 153] width 169 height 23
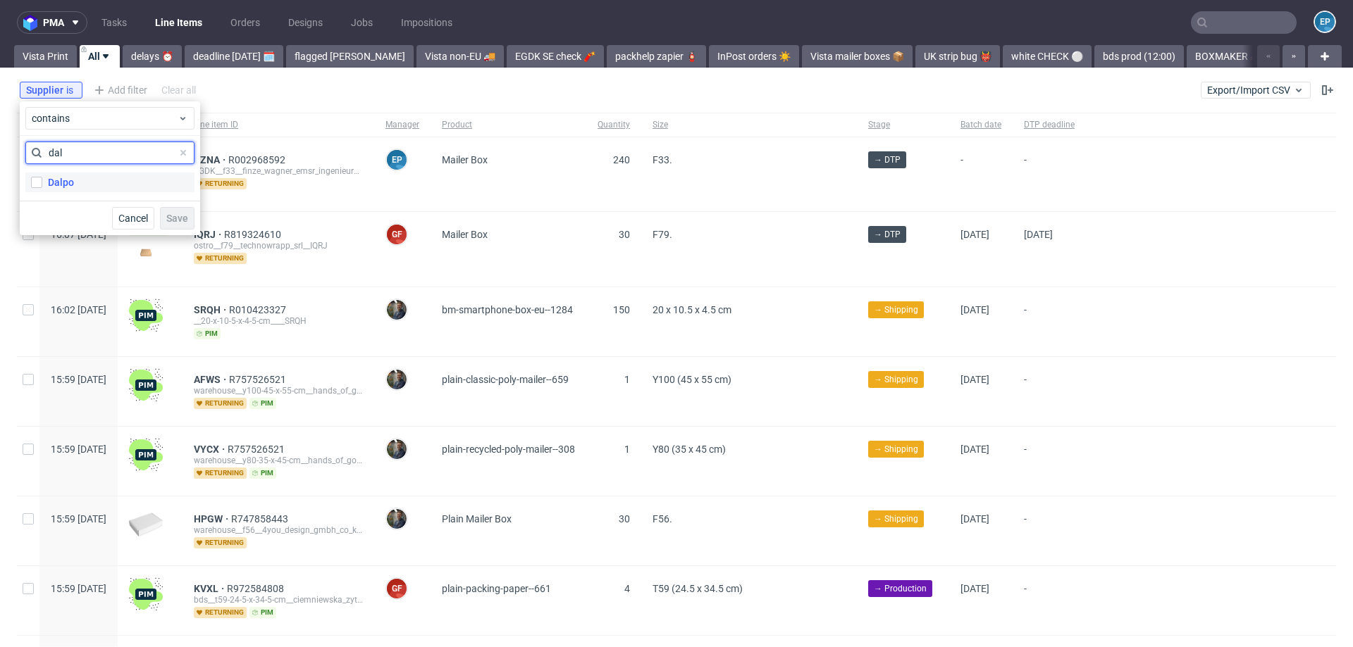
type input "dal"
click at [94, 178] on label "Dalpo" at bounding box center [109, 183] width 169 height 20
click at [42, 178] on input "Dalpo" at bounding box center [36, 182] width 11 height 11
checkbox input "true"
click at [175, 219] on span "Save" at bounding box center [177, 218] width 22 height 10
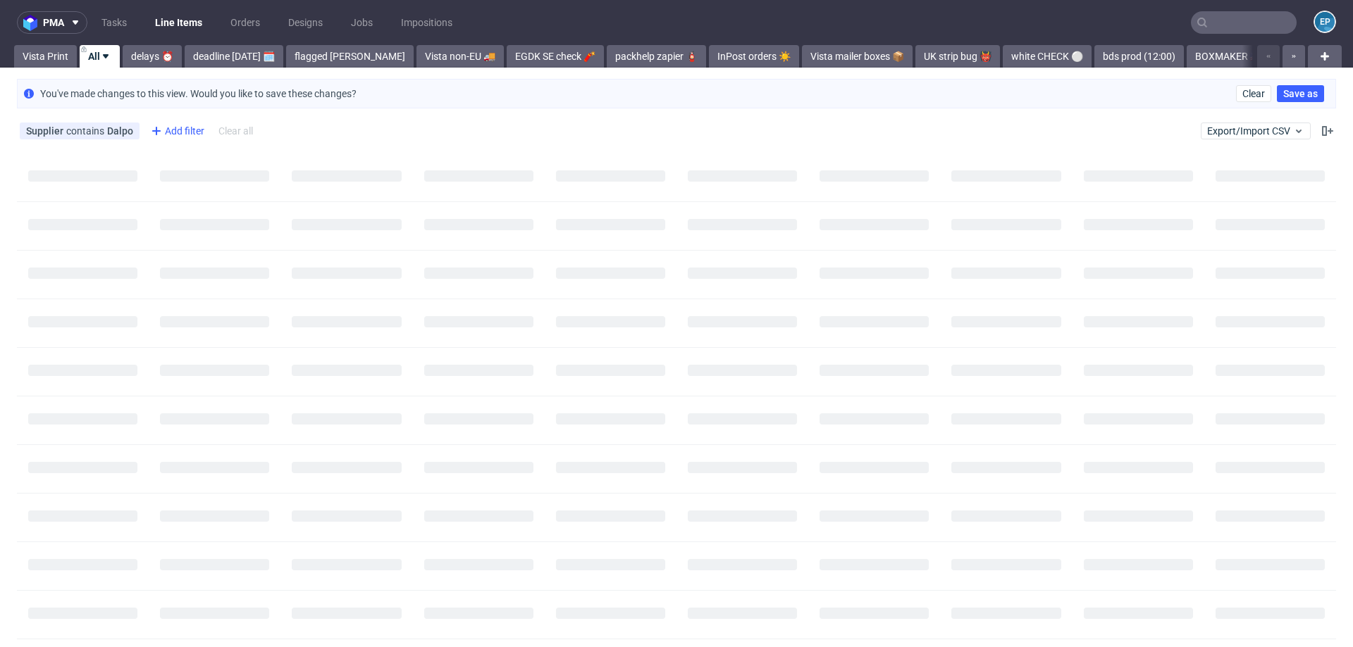
click at [166, 136] on div "Add filter" at bounding box center [176, 131] width 62 height 23
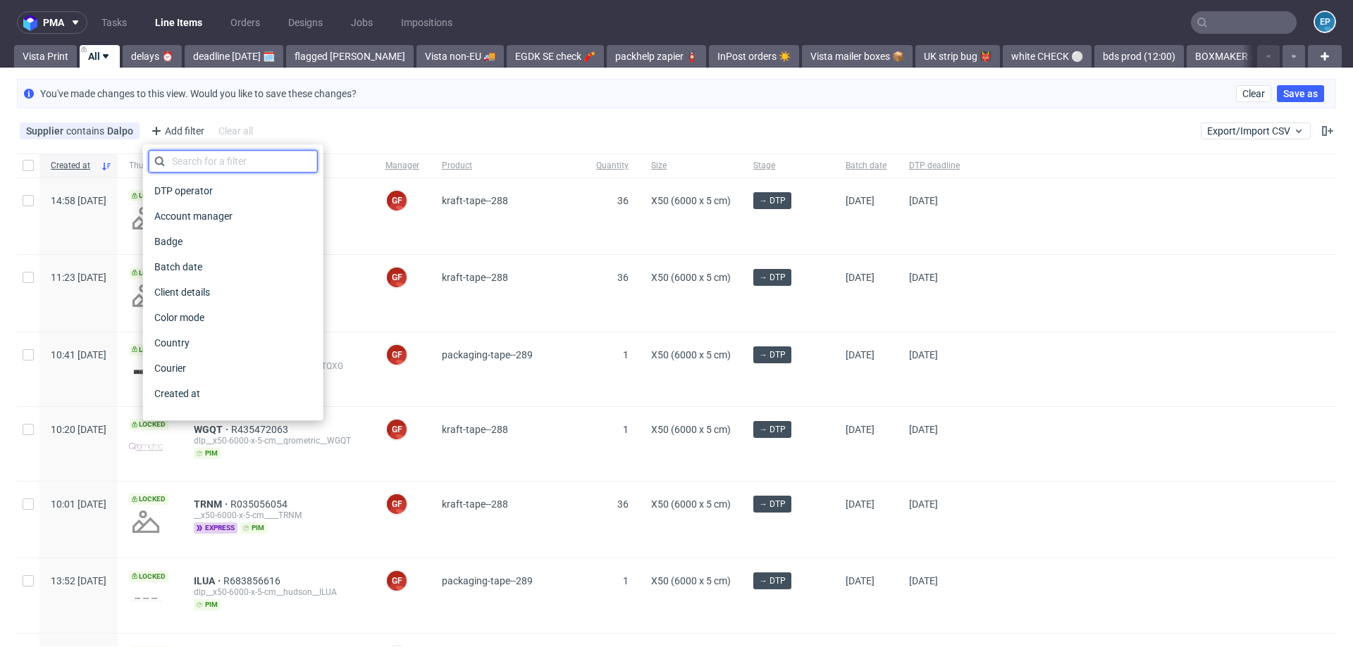
click at [180, 160] on input "text" at bounding box center [233, 161] width 169 height 23
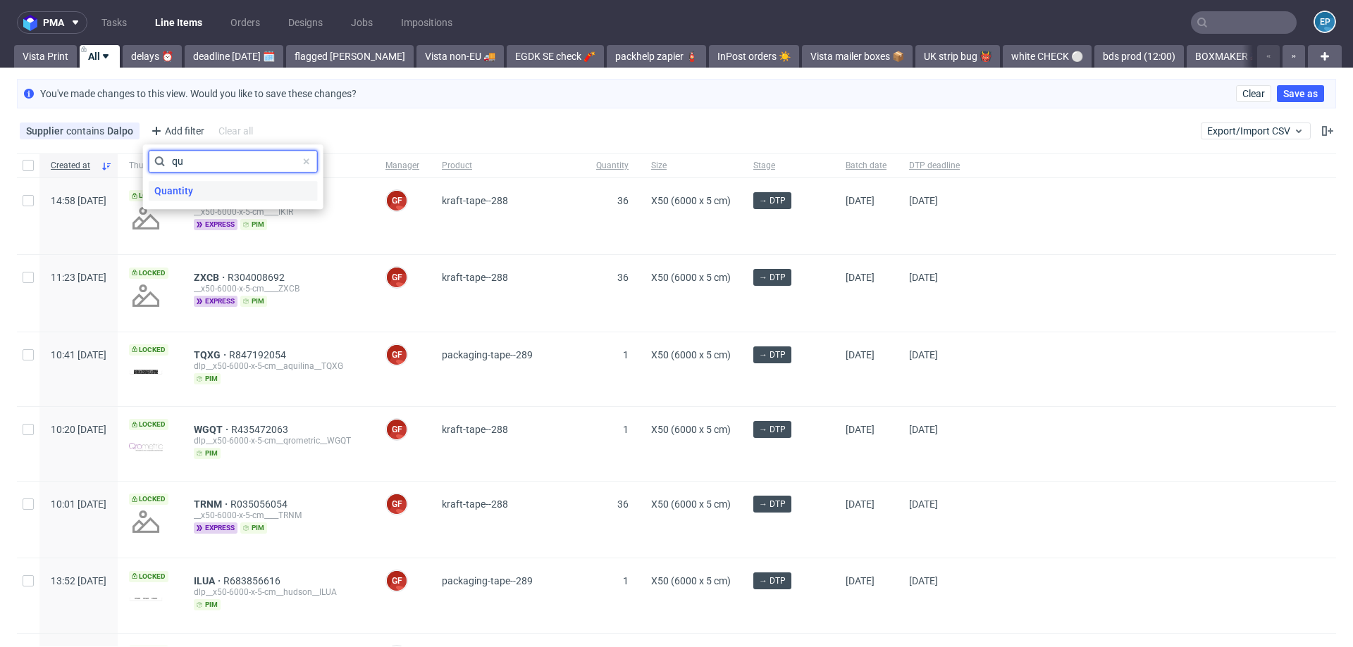
type input "qu"
click at [192, 188] on span "Quantity" at bounding box center [174, 191] width 50 height 20
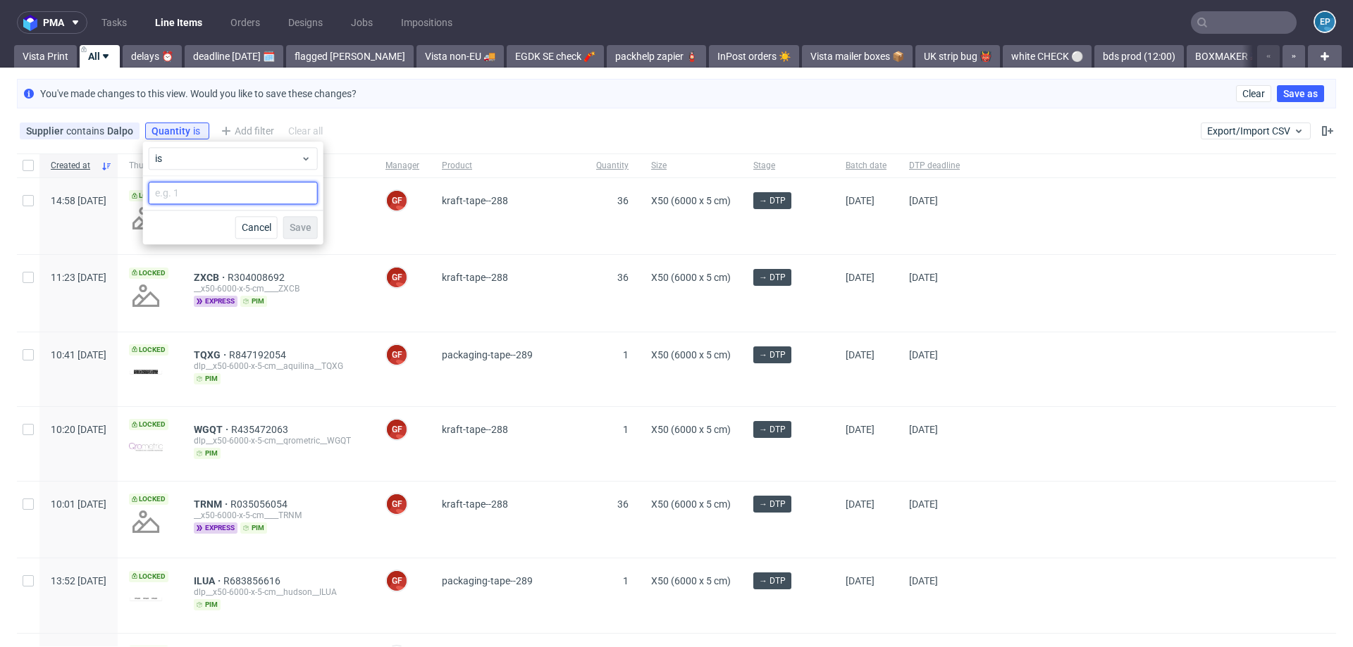
click at [201, 189] on input "number" at bounding box center [233, 193] width 169 height 23
type input "108"
click at [304, 223] on span "Save" at bounding box center [301, 228] width 22 height 10
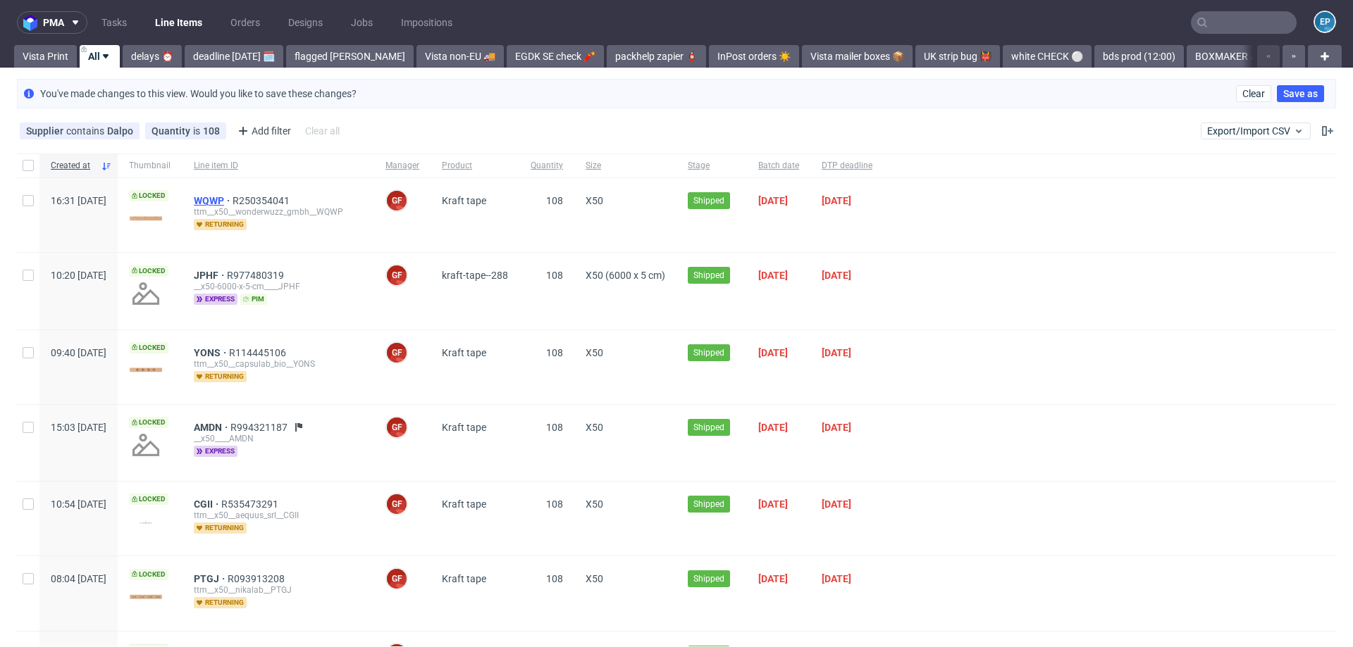
click at [233, 197] on span "WQWP" at bounding box center [213, 200] width 39 height 11
